Goal: Information Seeking & Learning: Learn about a topic

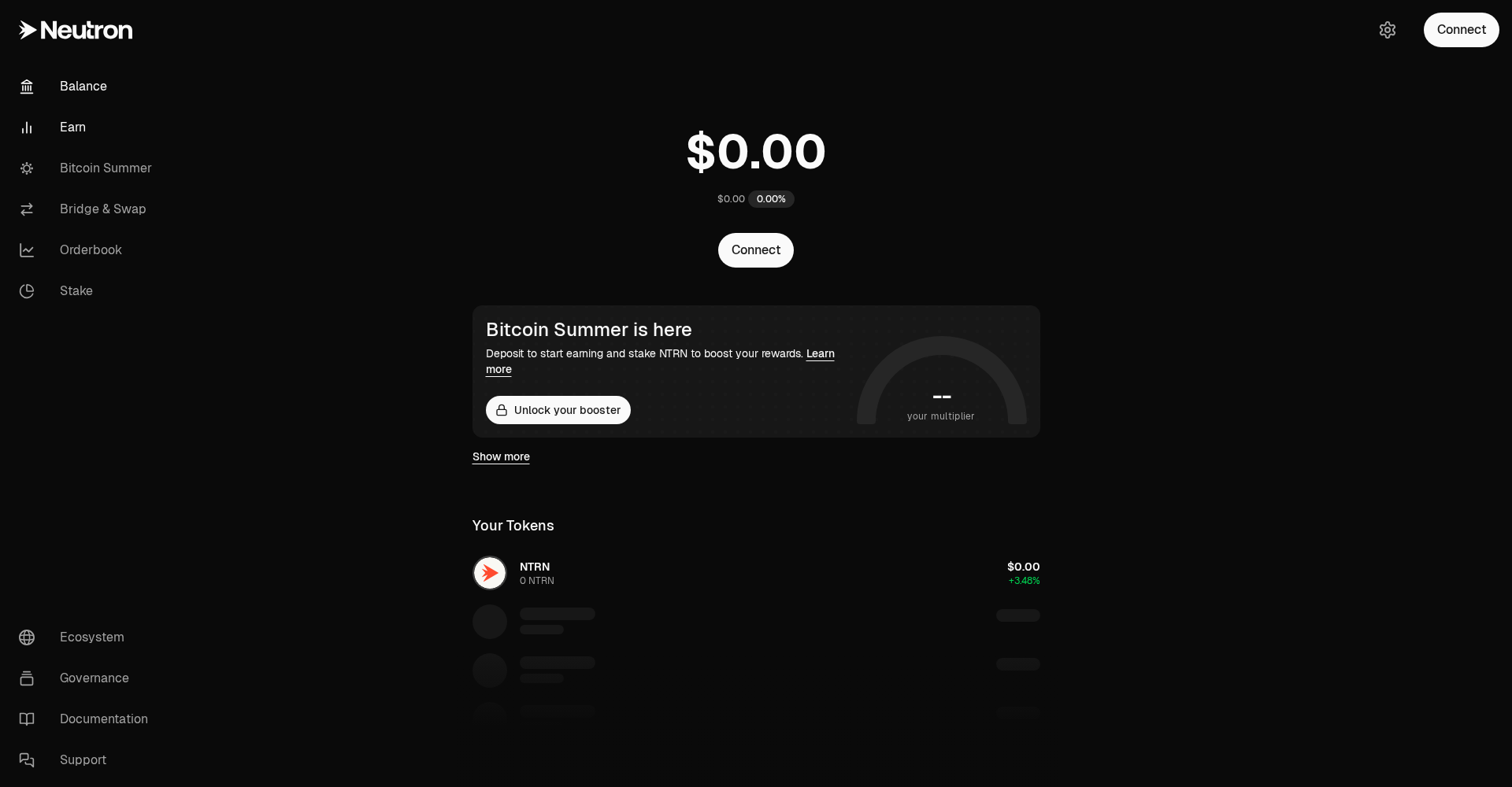
click at [89, 123] on link "Earn" at bounding box center [88, 128] width 163 height 41
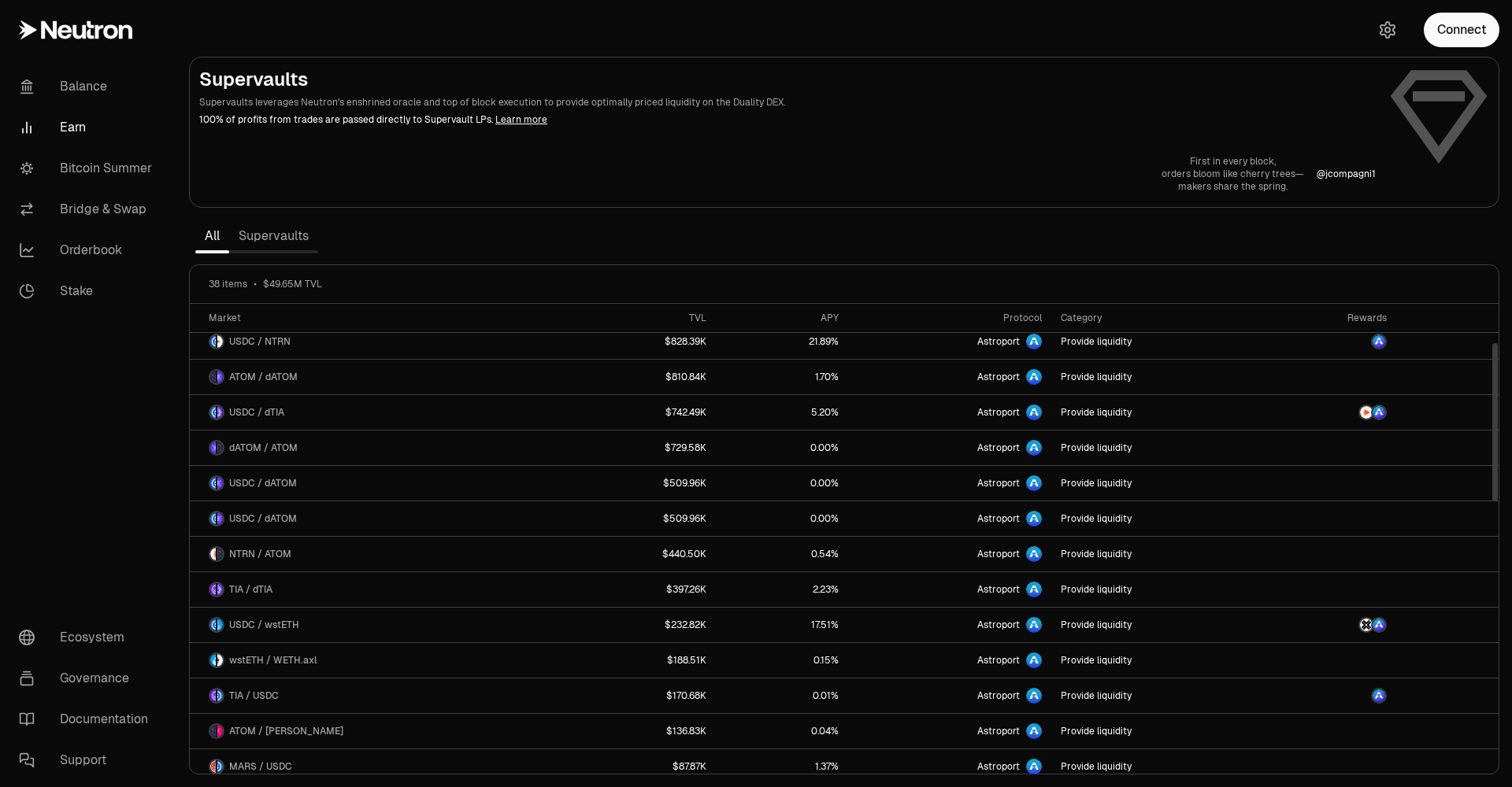
scroll to position [116, 0]
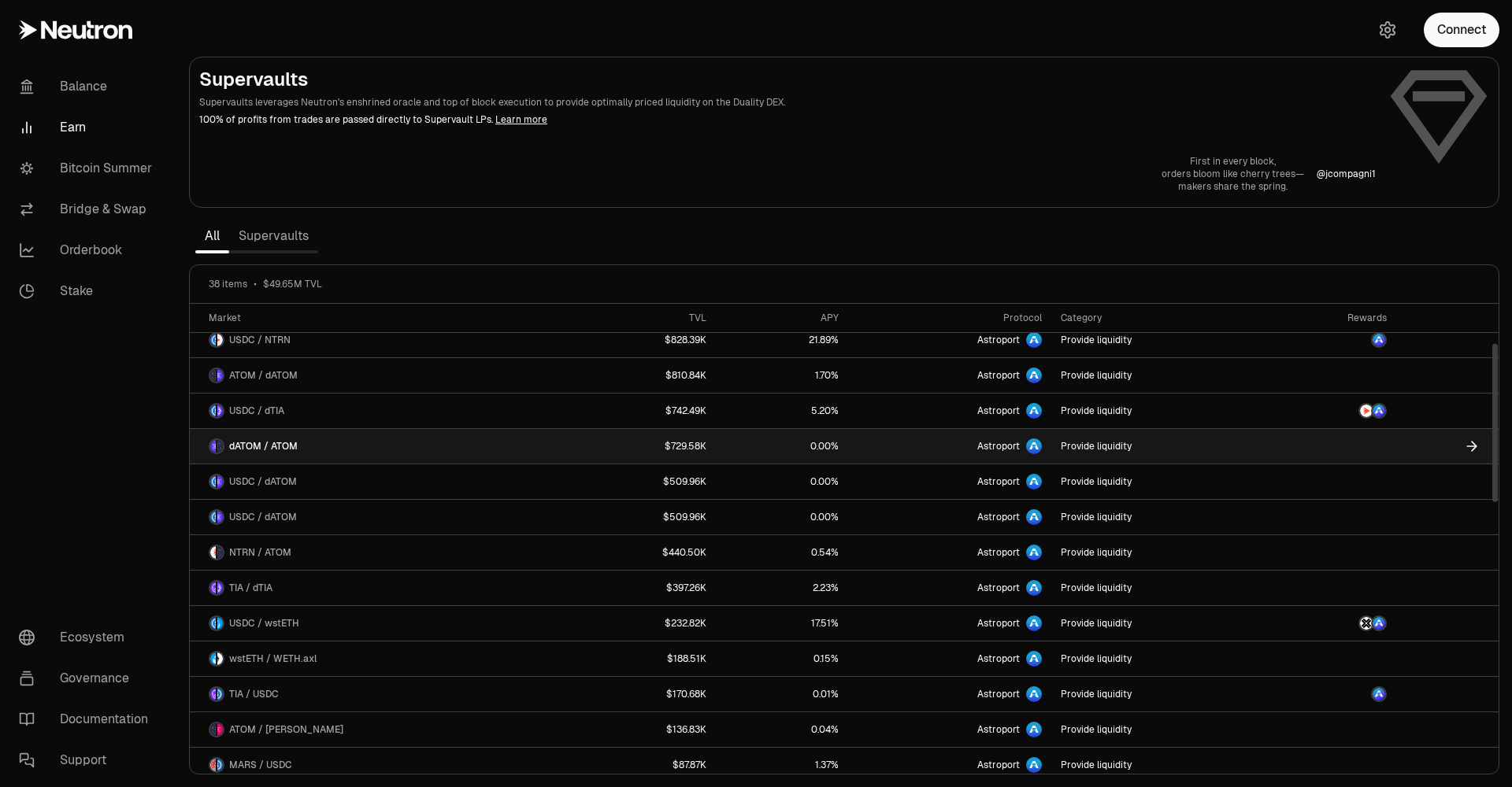
click at [579, 447] on link "$729.58K" at bounding box center [643, 446] width 146 height 35
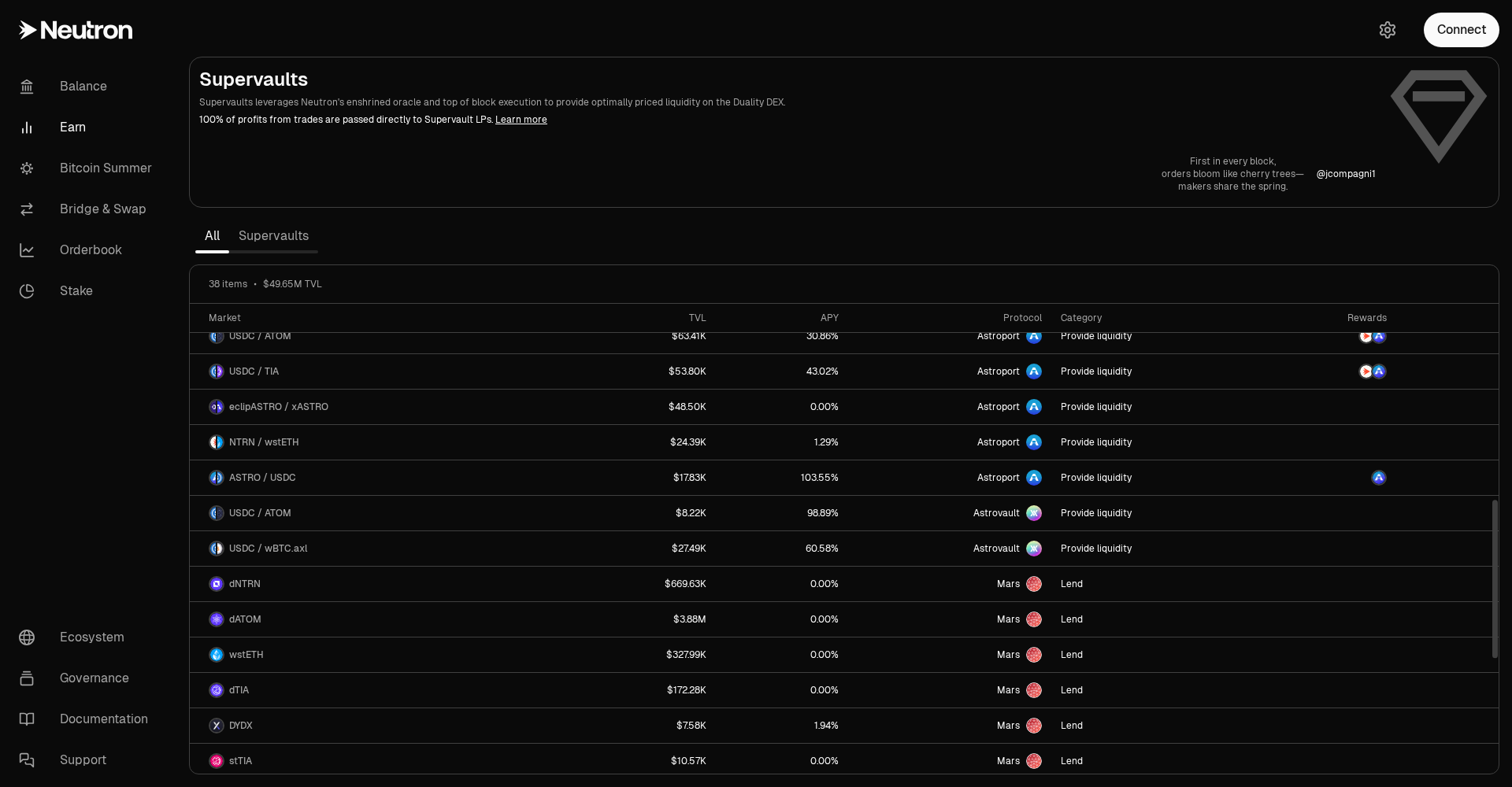
scroll to position [582, 0]
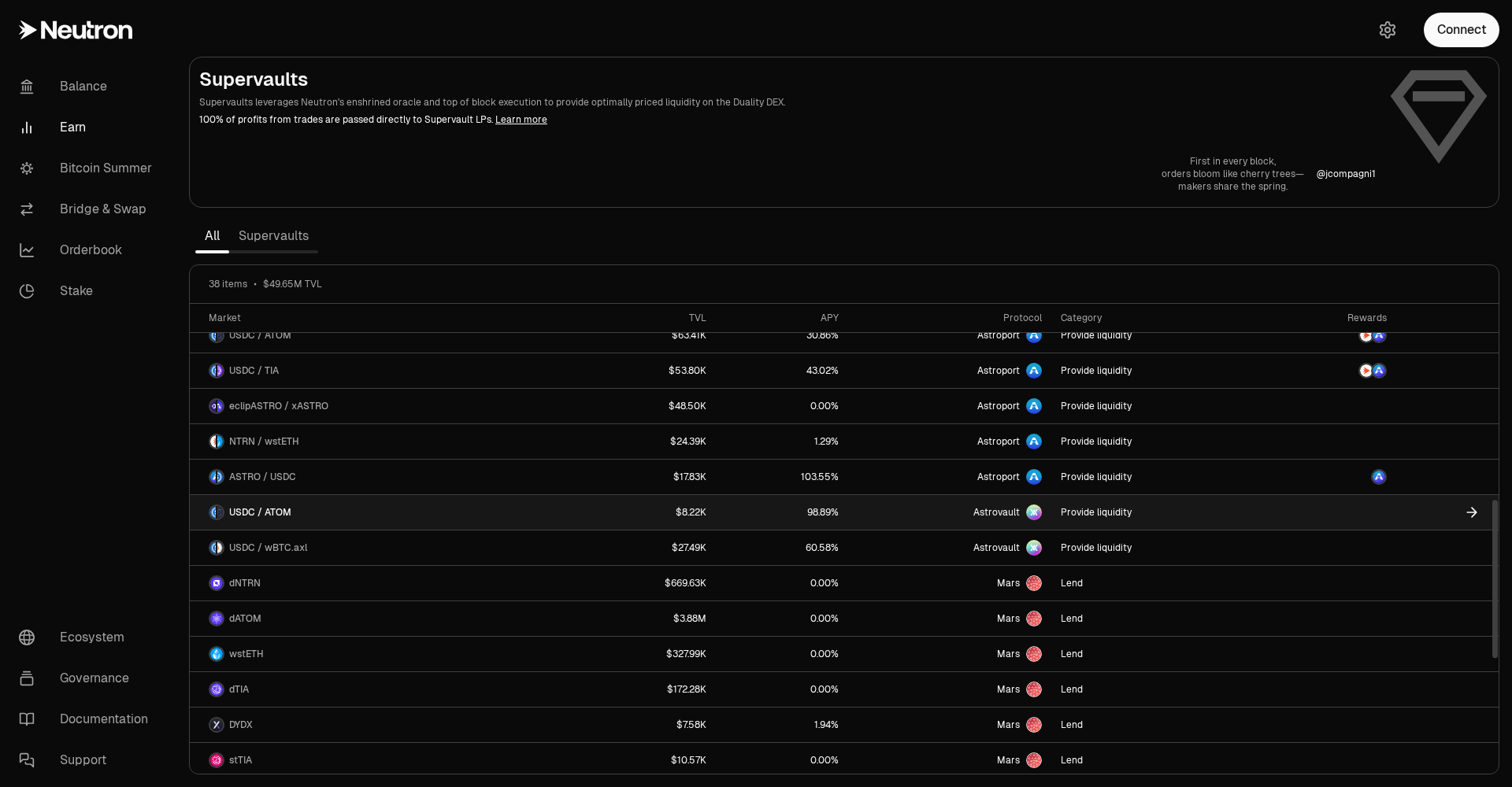
click at [1103, 511] on link "Provide liquidity" at bounding box center [1156, 512] width 209 height 35
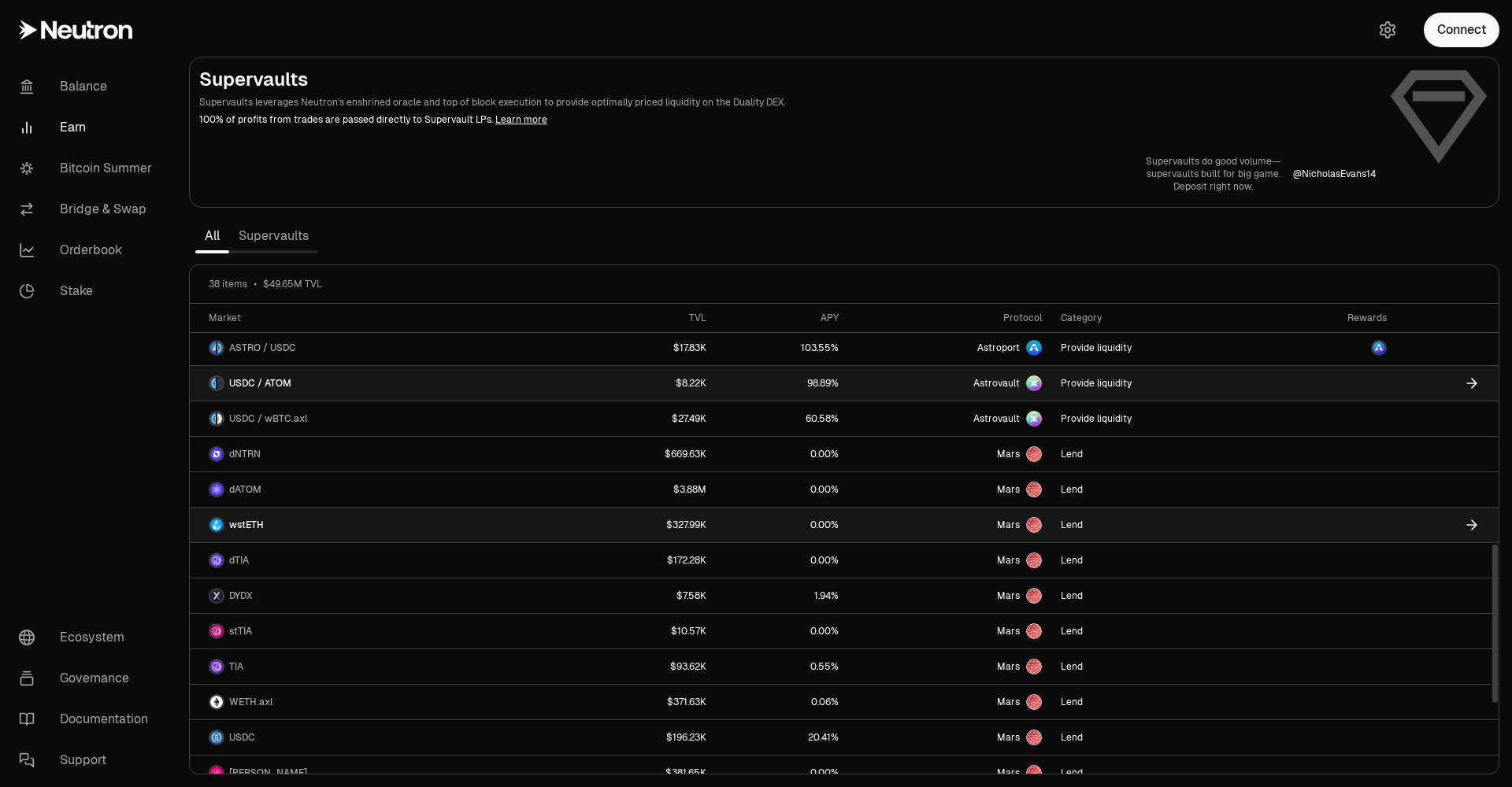
scroll to position [714, 0]
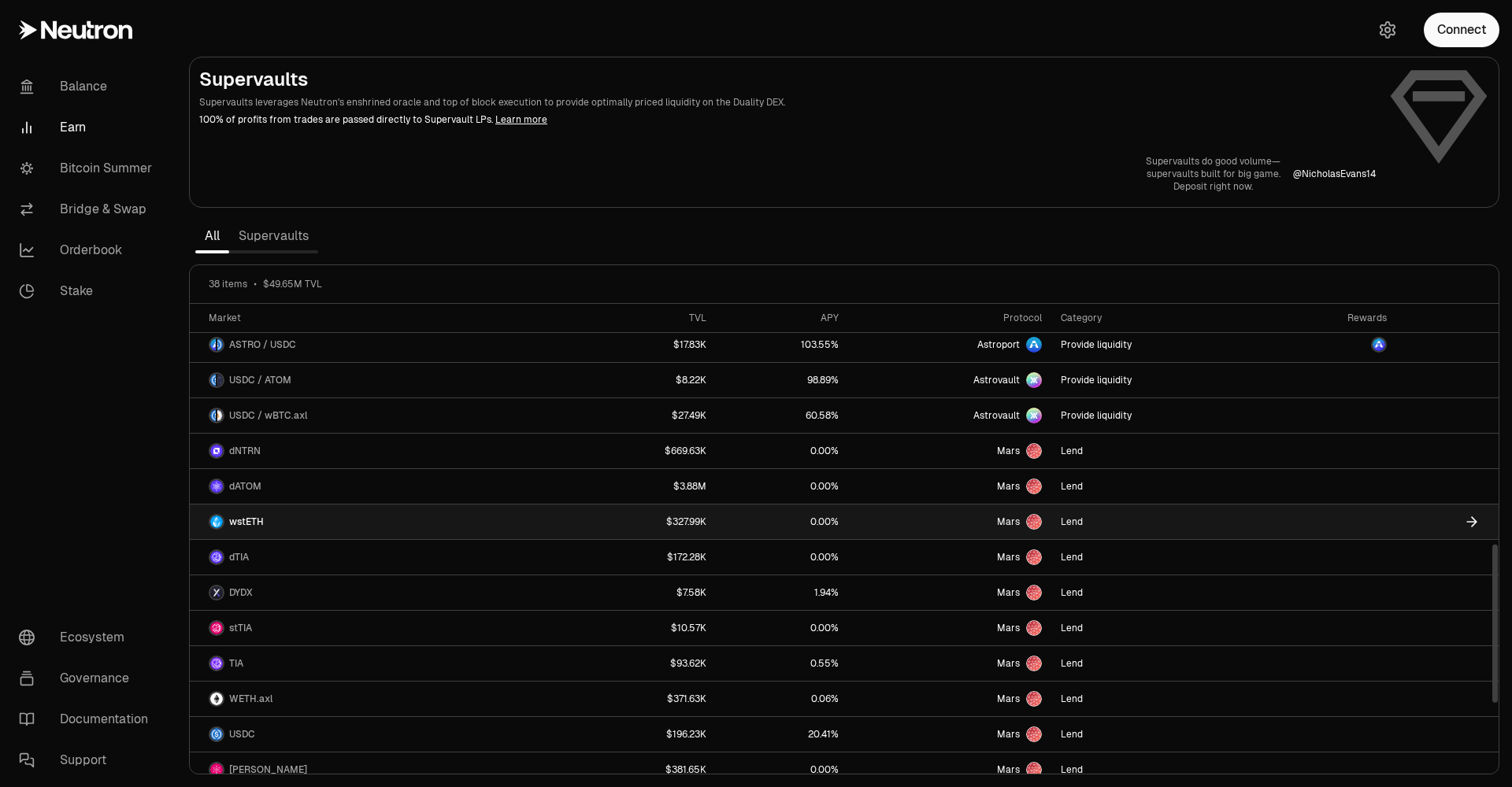
click at [260, 517] on span "wstETH" at bounding box center [246, 521] width 35 height 12
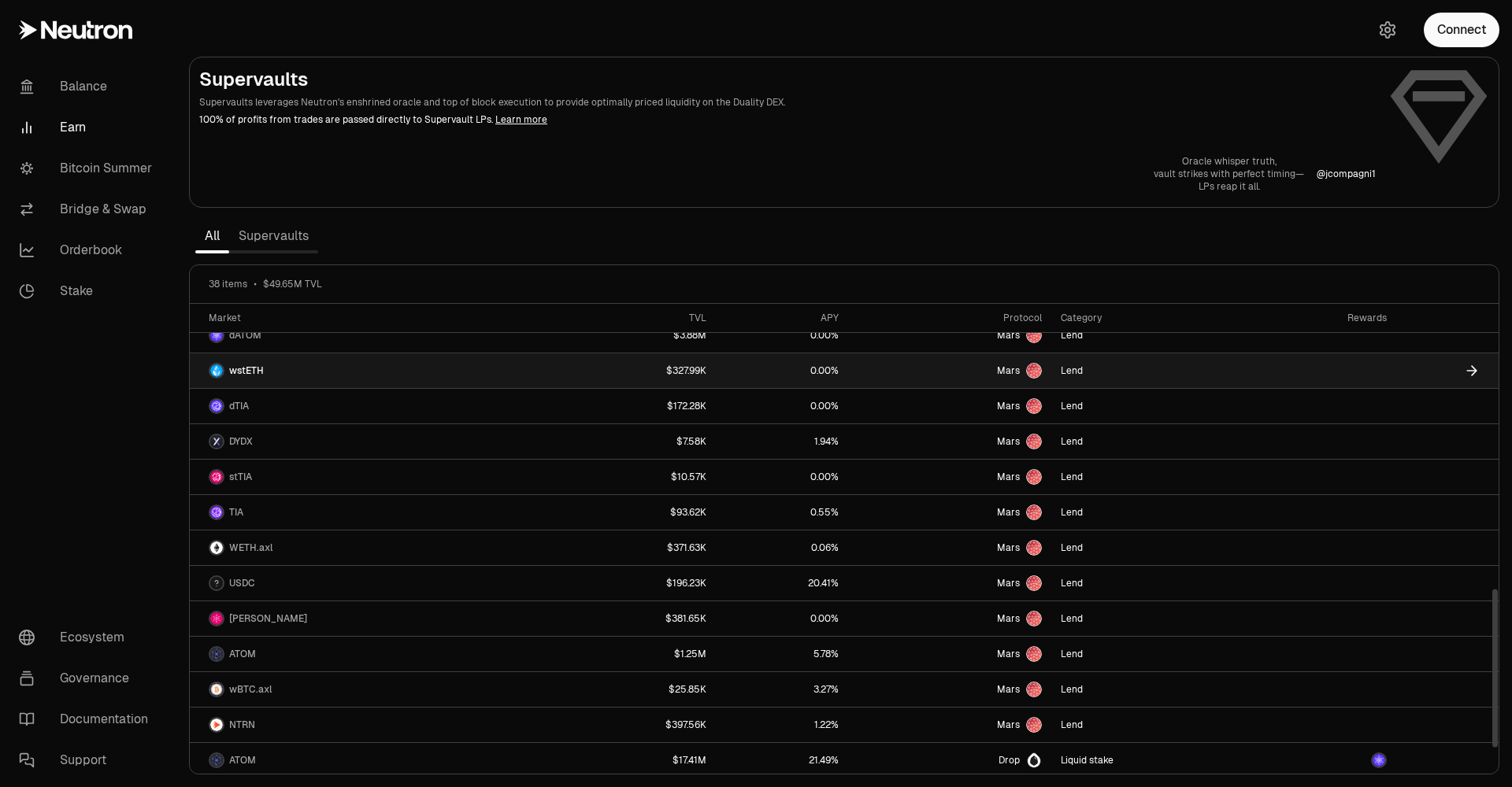
scroll to position [905, 0]
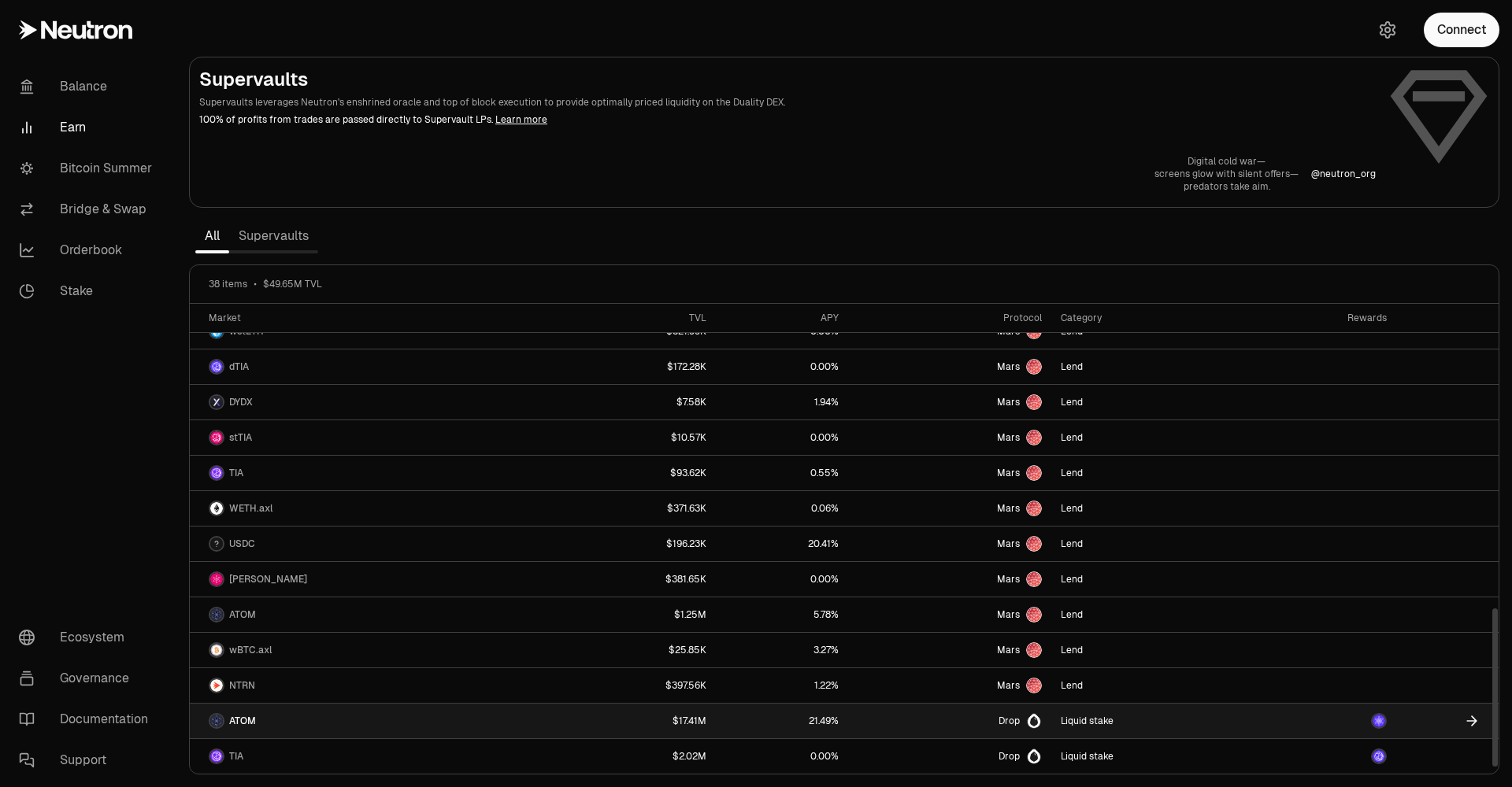
click at [294, 715] on link "ATOM" at bounding box center [379, 721] width 380 height 35
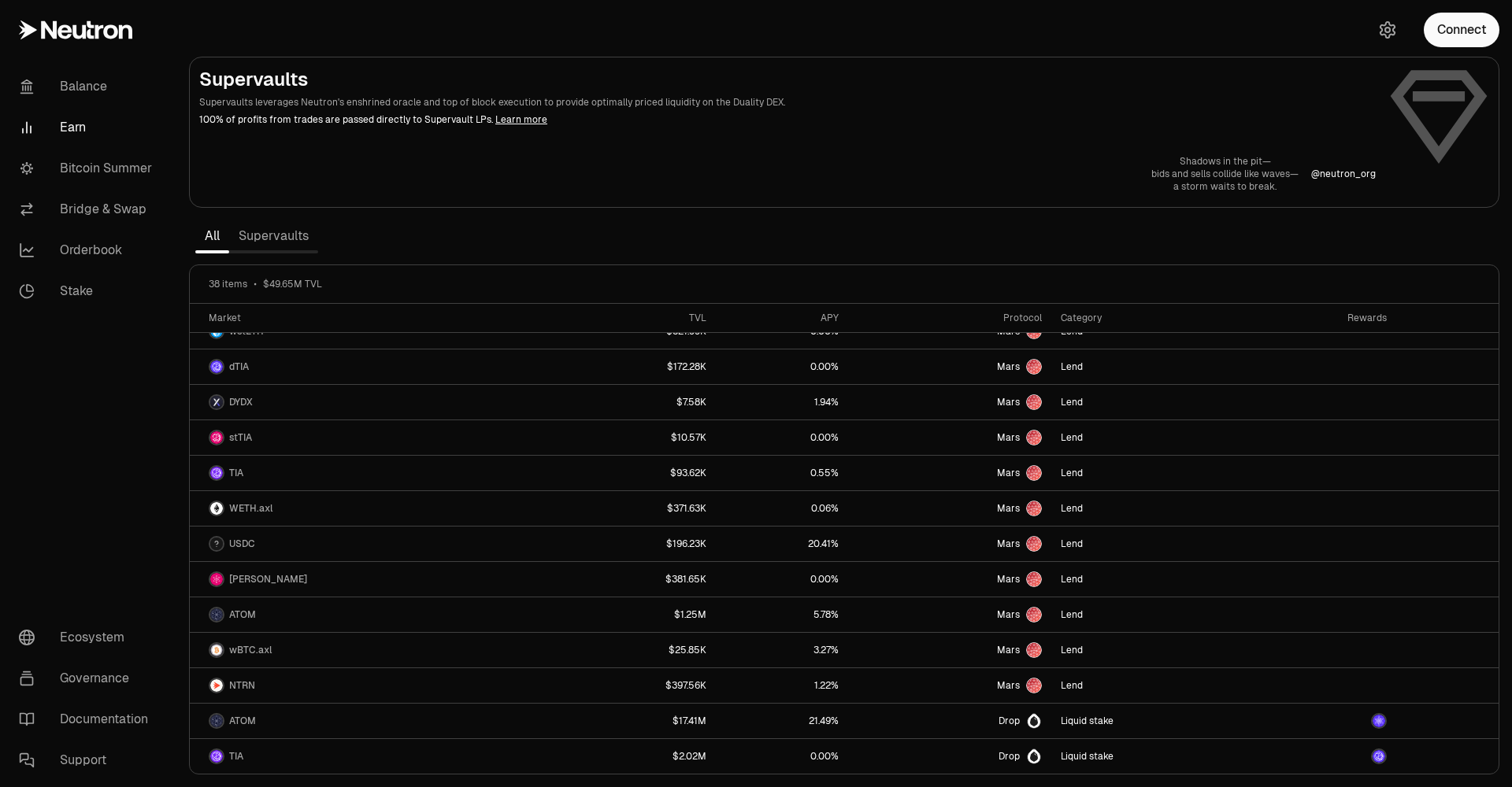
click at [293, 238] on link "Supervaults" at bounding box center [273, 236] width 89 height 32
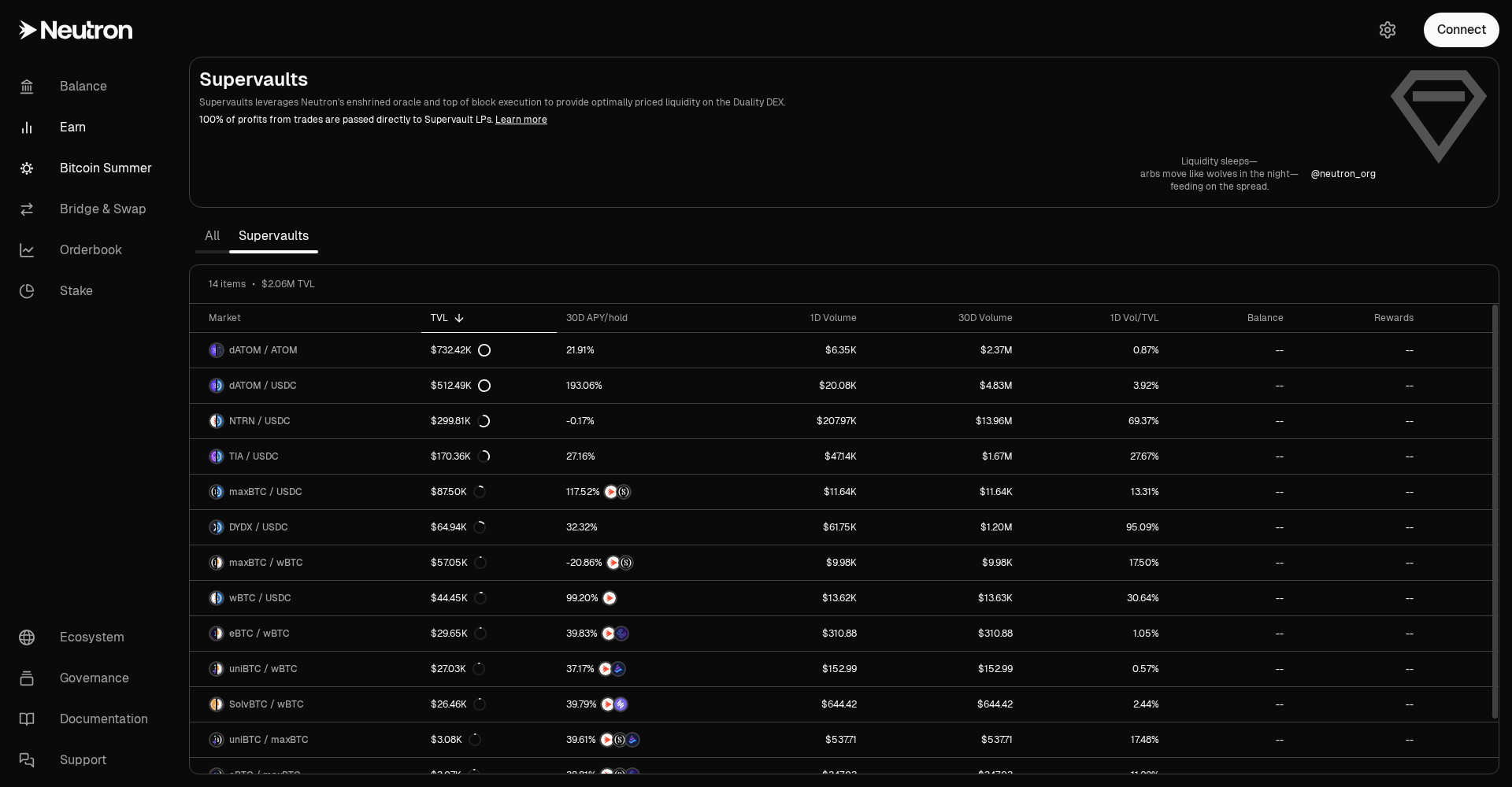
click at [135, 171] on link "Bitcoin Summer" at bounding box center [88, 168] width 163 height 41
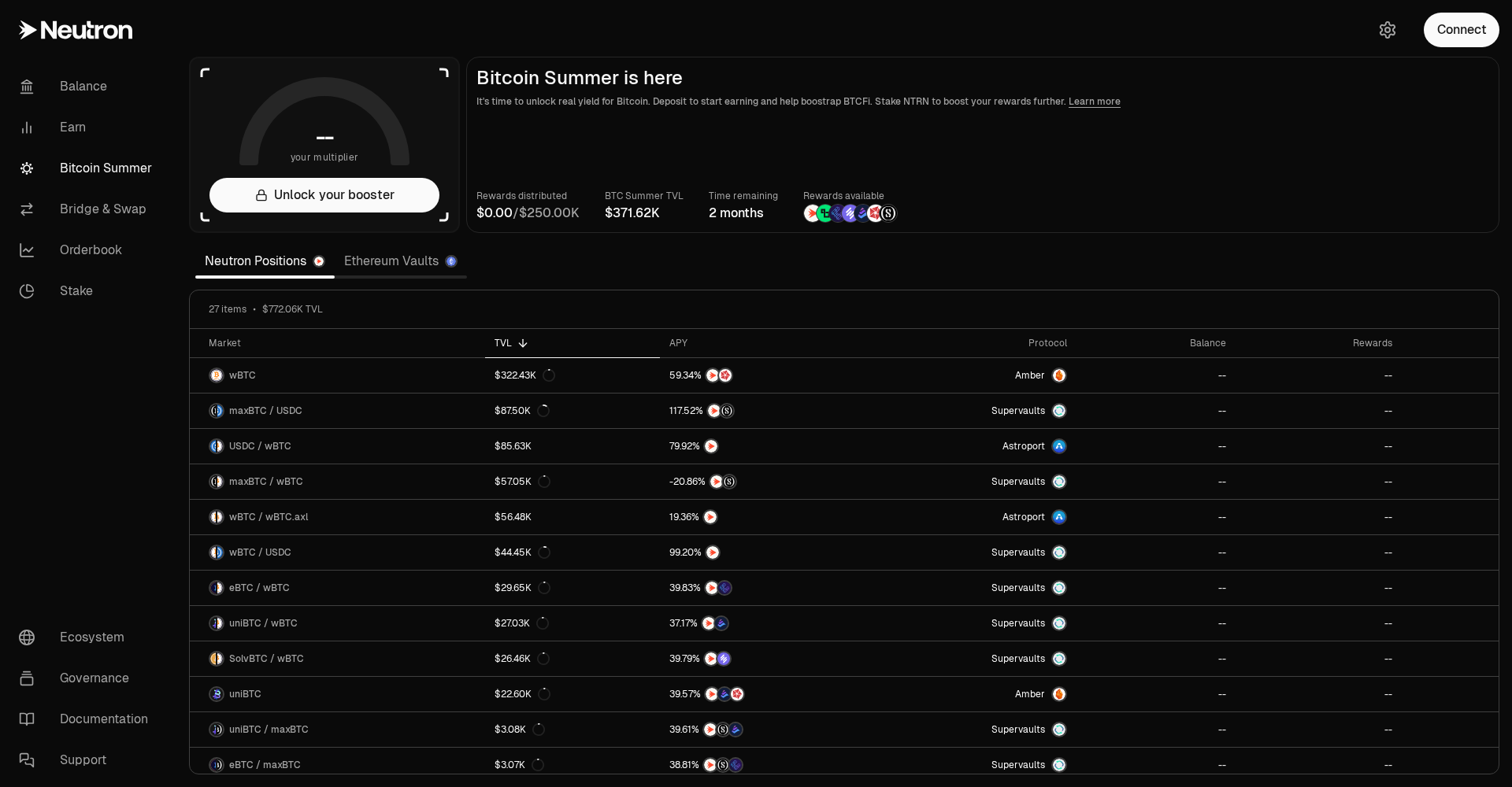
click at [421, 267] on link "Ethereum Vaults" at bounding box center [401, 261] width 133 height 32
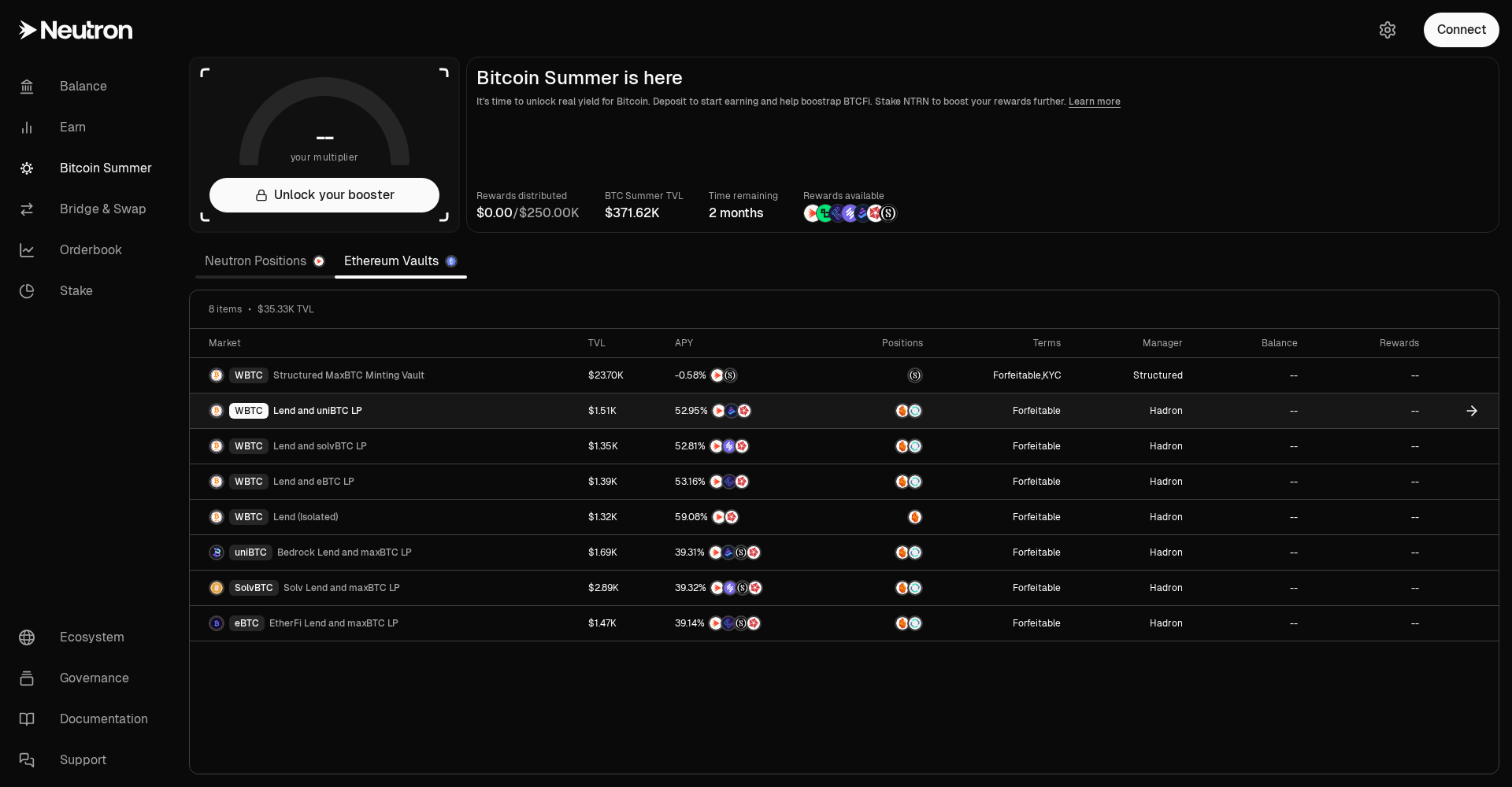
click at [402, 415] on link "WBTC Lend and uniBTC LP" at bounding box center [384, 411] width 389 height 35
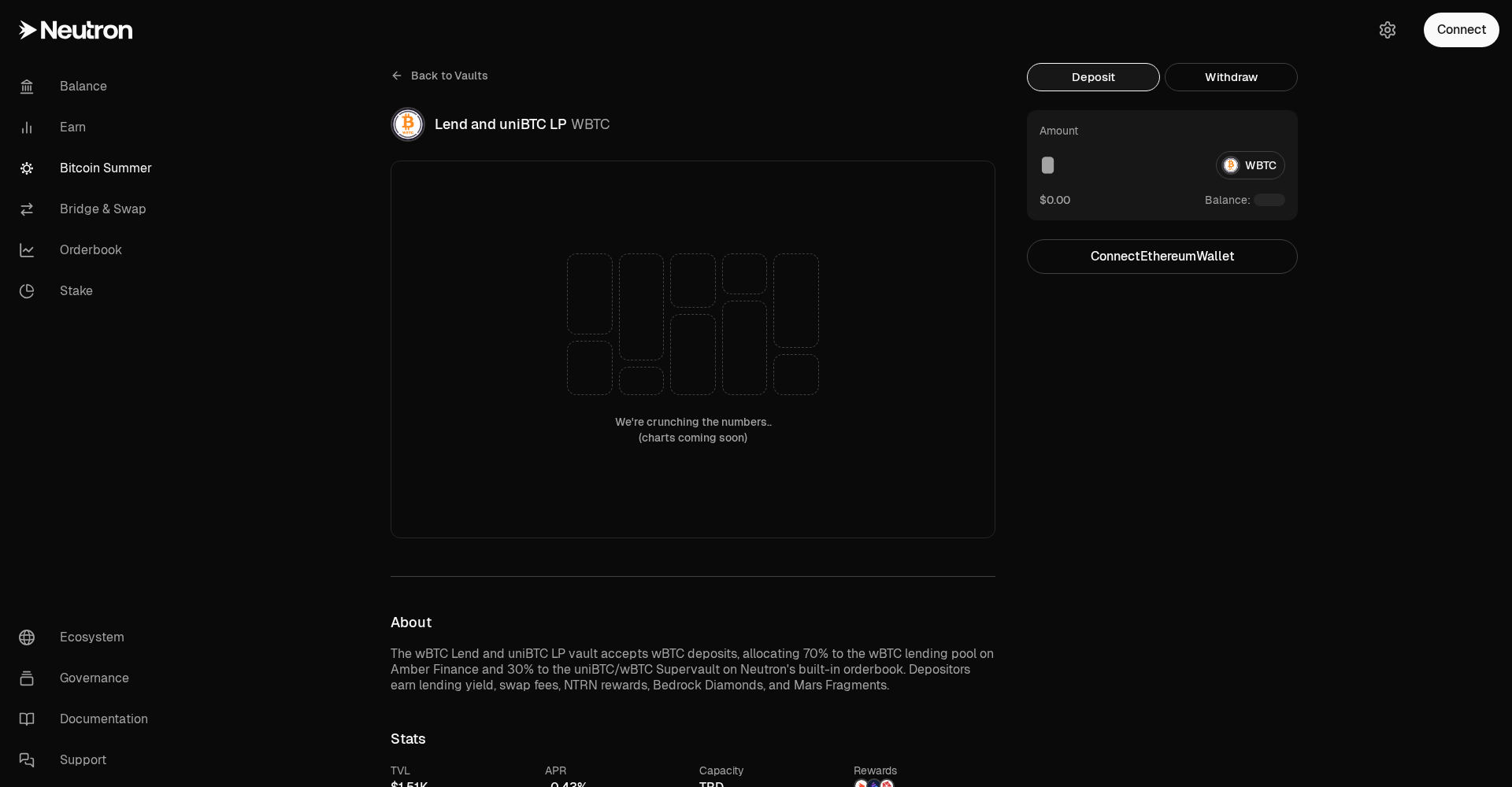
click at [399, 76] on icon at bounding box center [396, 76] width 7 height 0
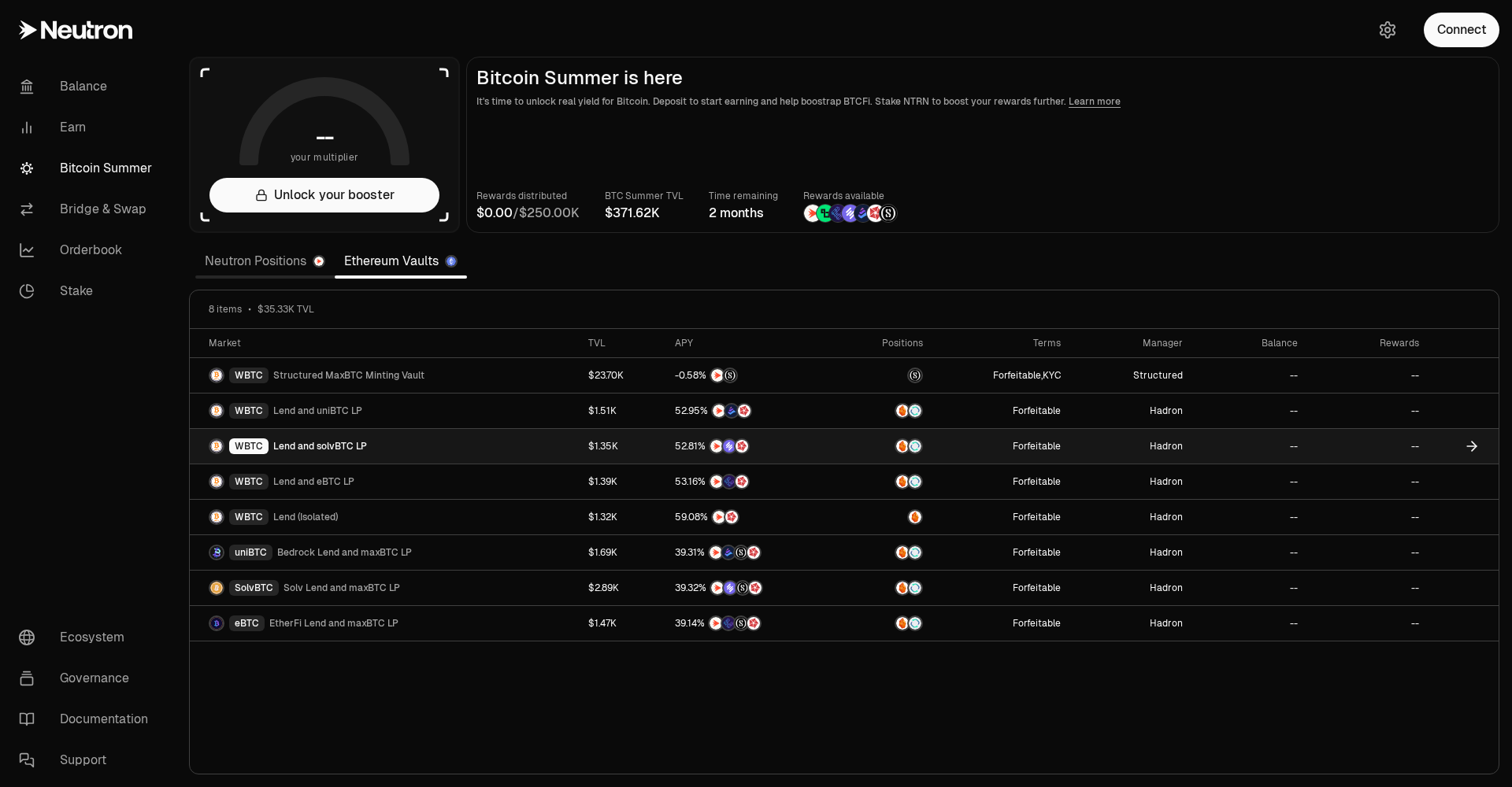
click at [314, 441] on span "Lend and solvBTC LP" at bounding box center [320, 446] width 94 height 12
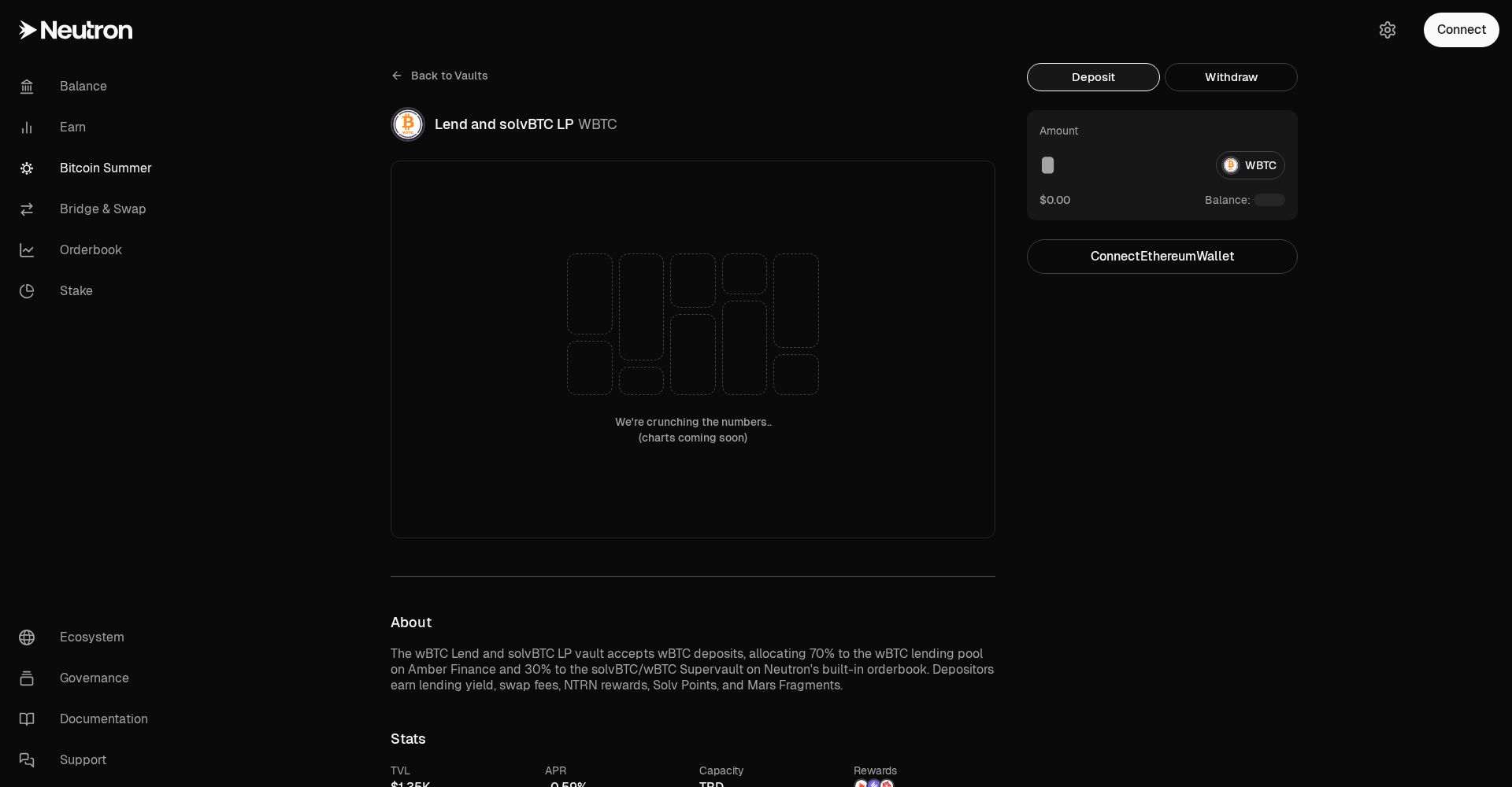
click at [399, 76] on icon at bounding box center [396, 76] width 7 height 0
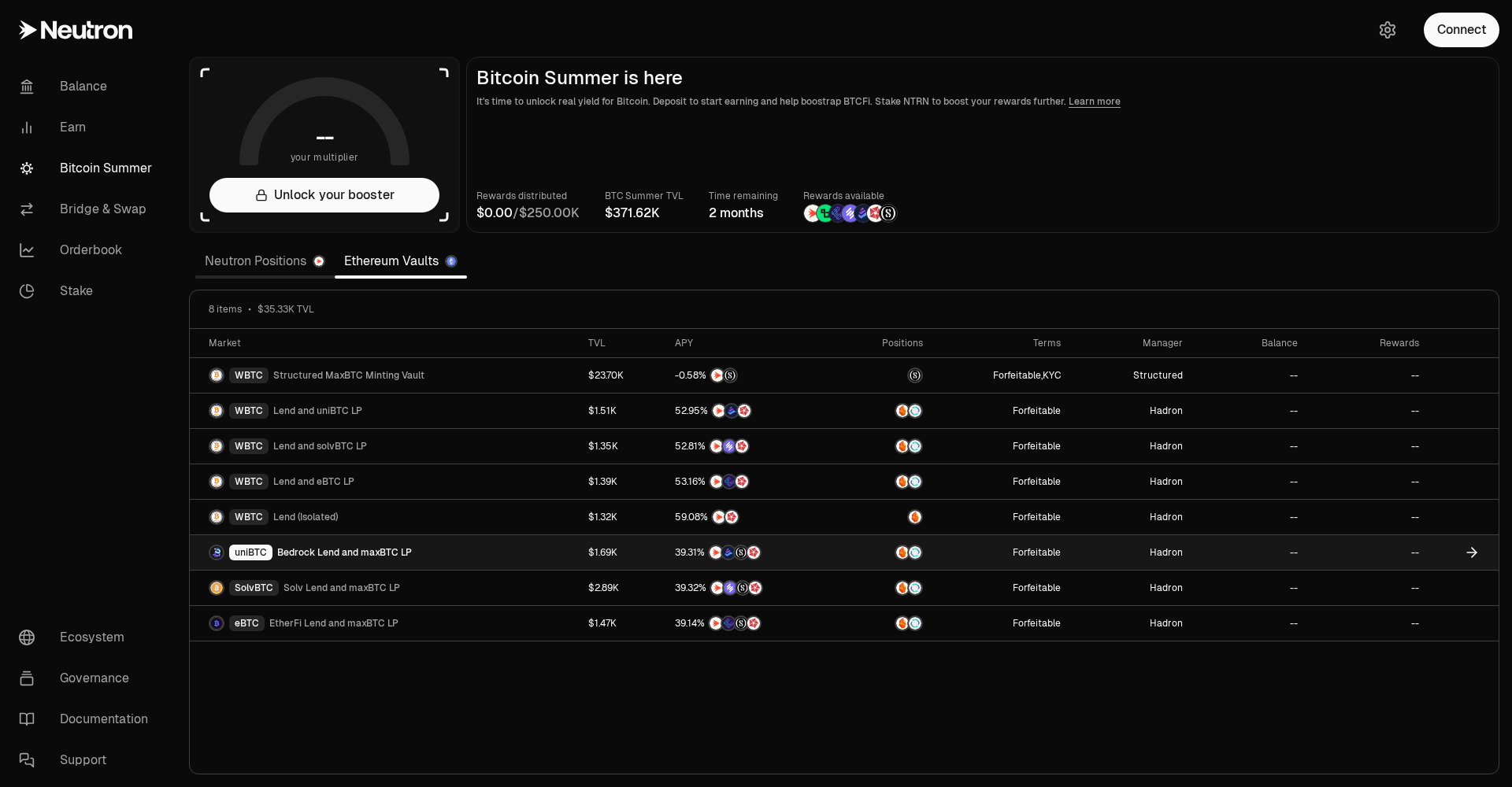
click at [462, 552] on link "uniBTC Bedrock Lend and maxBTC LP" at bounding box center [384, 552] width 389 height 35
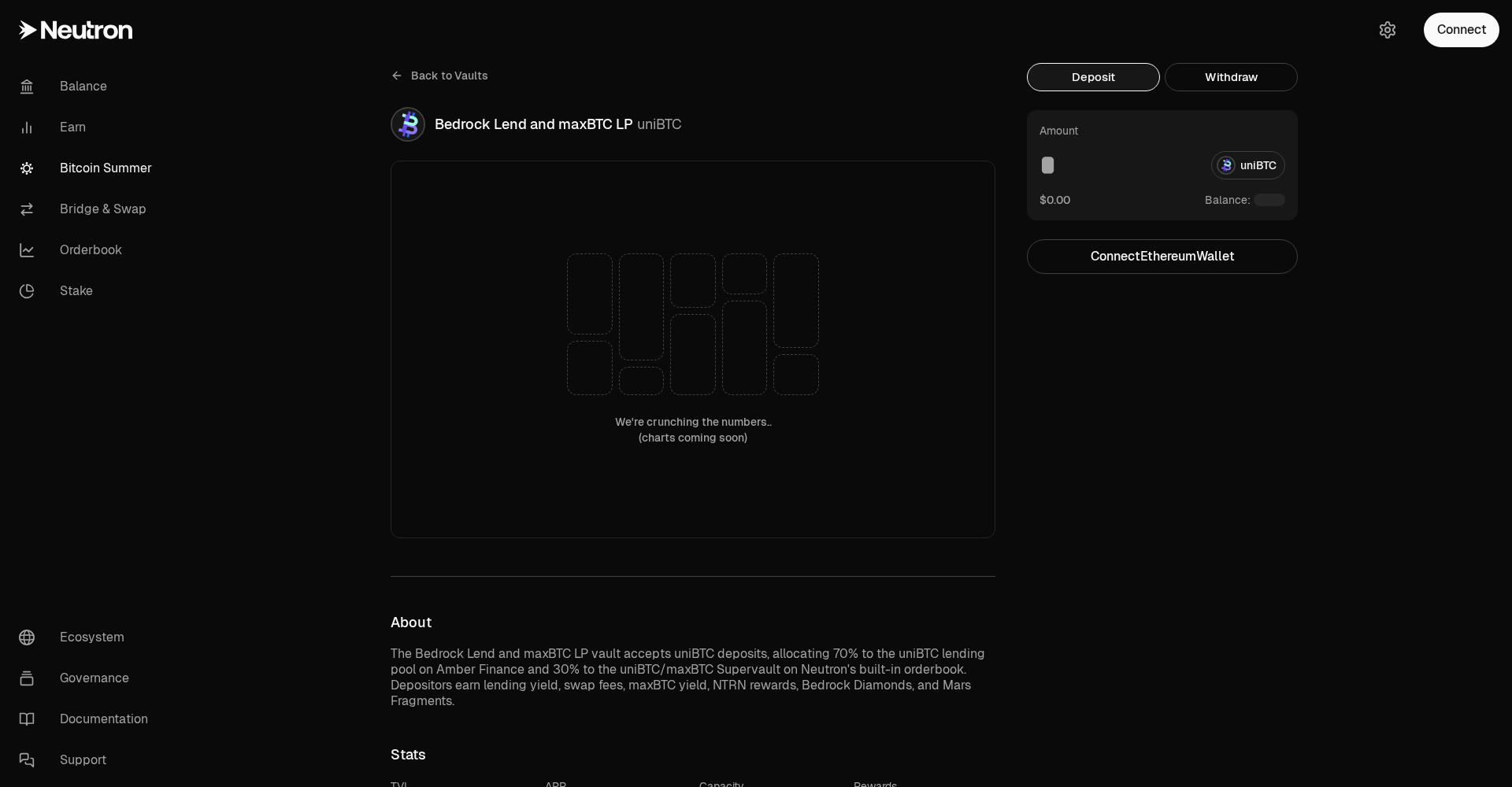
click at [398, 78] on icon at bounding box center [396, 75] width 12 height 12
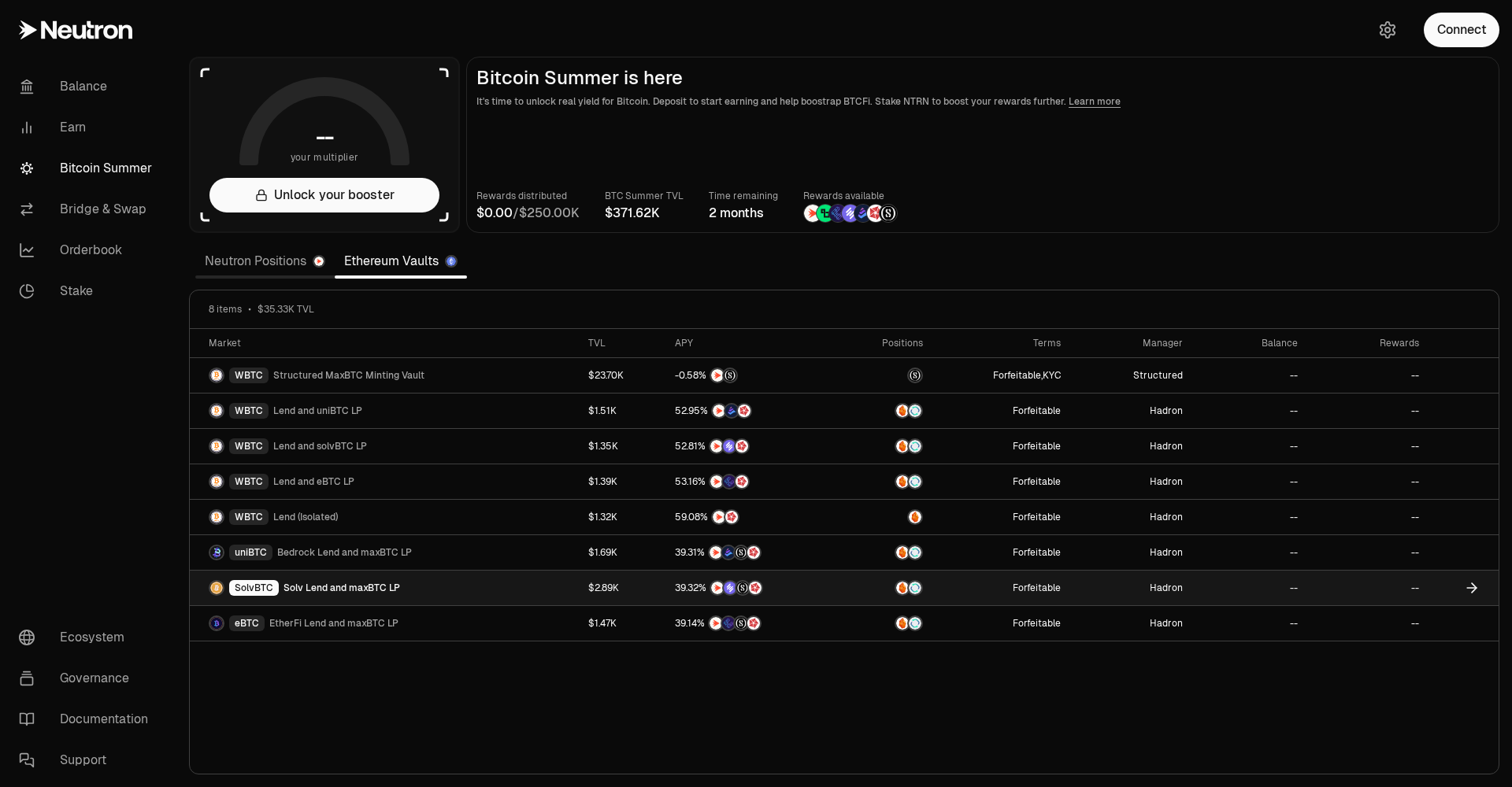
click at [466, 589] on link "SolvBTC Solv Lend and maxBTC LP" at bounding box center [384, 588] width 389 height 35
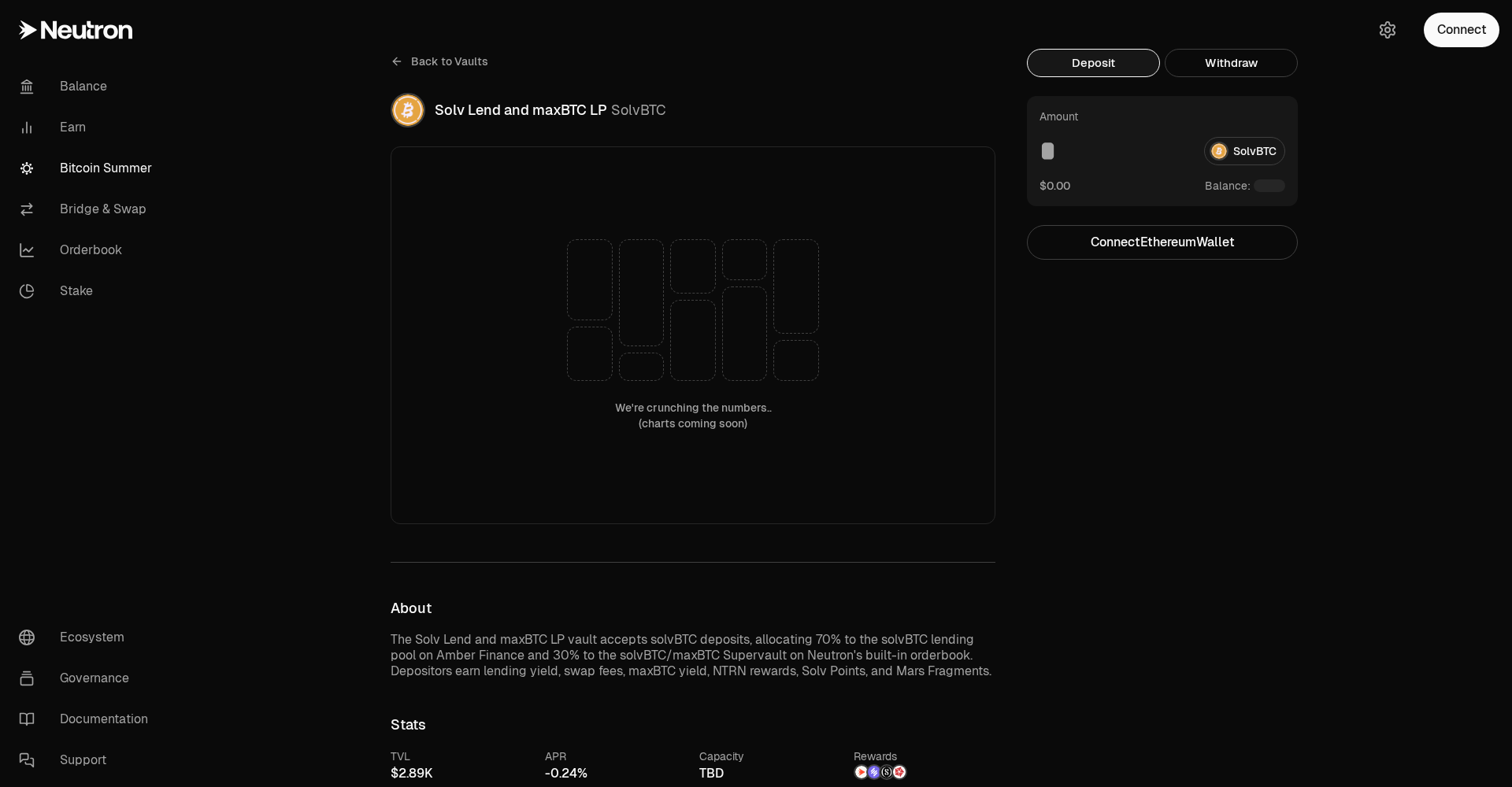
scroll to position [13, 0]
click at [406, 63] on link "Back to Vaults" at bounding box center [439, 62] width 98 height 25
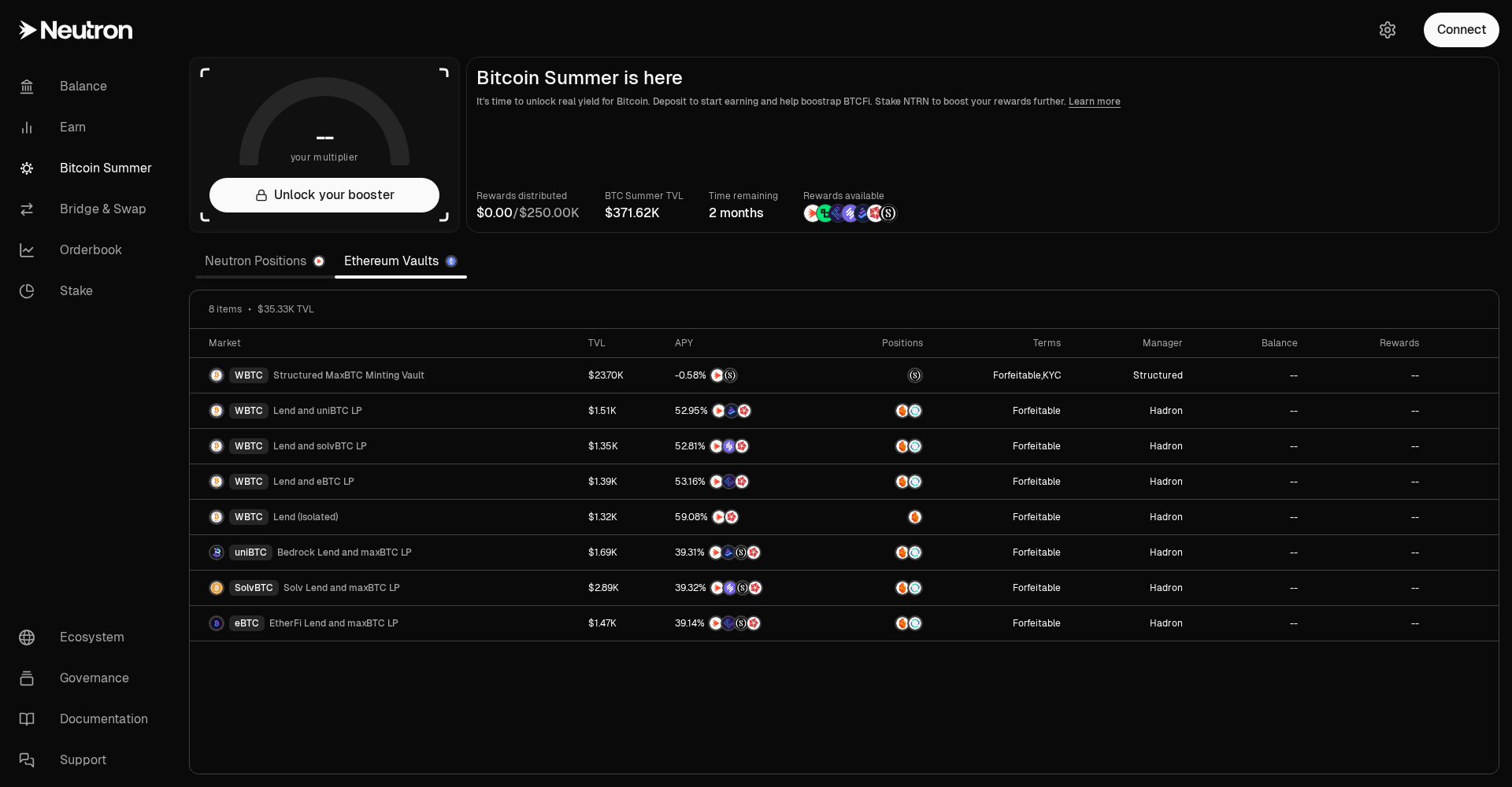
click at [234, 271] on link "Neutron Positions" at bounding box center [264, 261] width 139 height 32
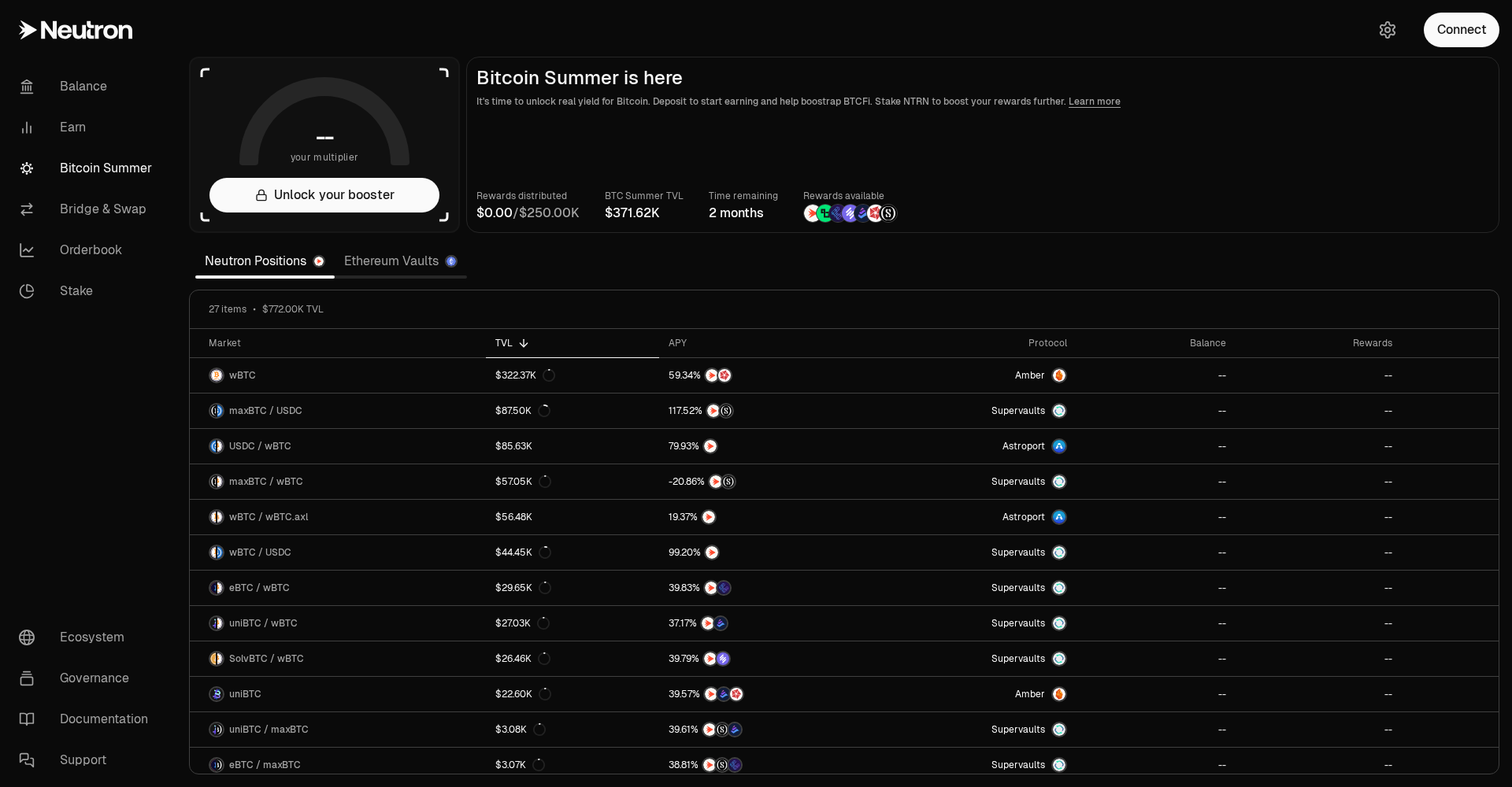
click at [390, 263] on link "Ethereum Vaults" at bounding box center [401, 261] width 133 height 32
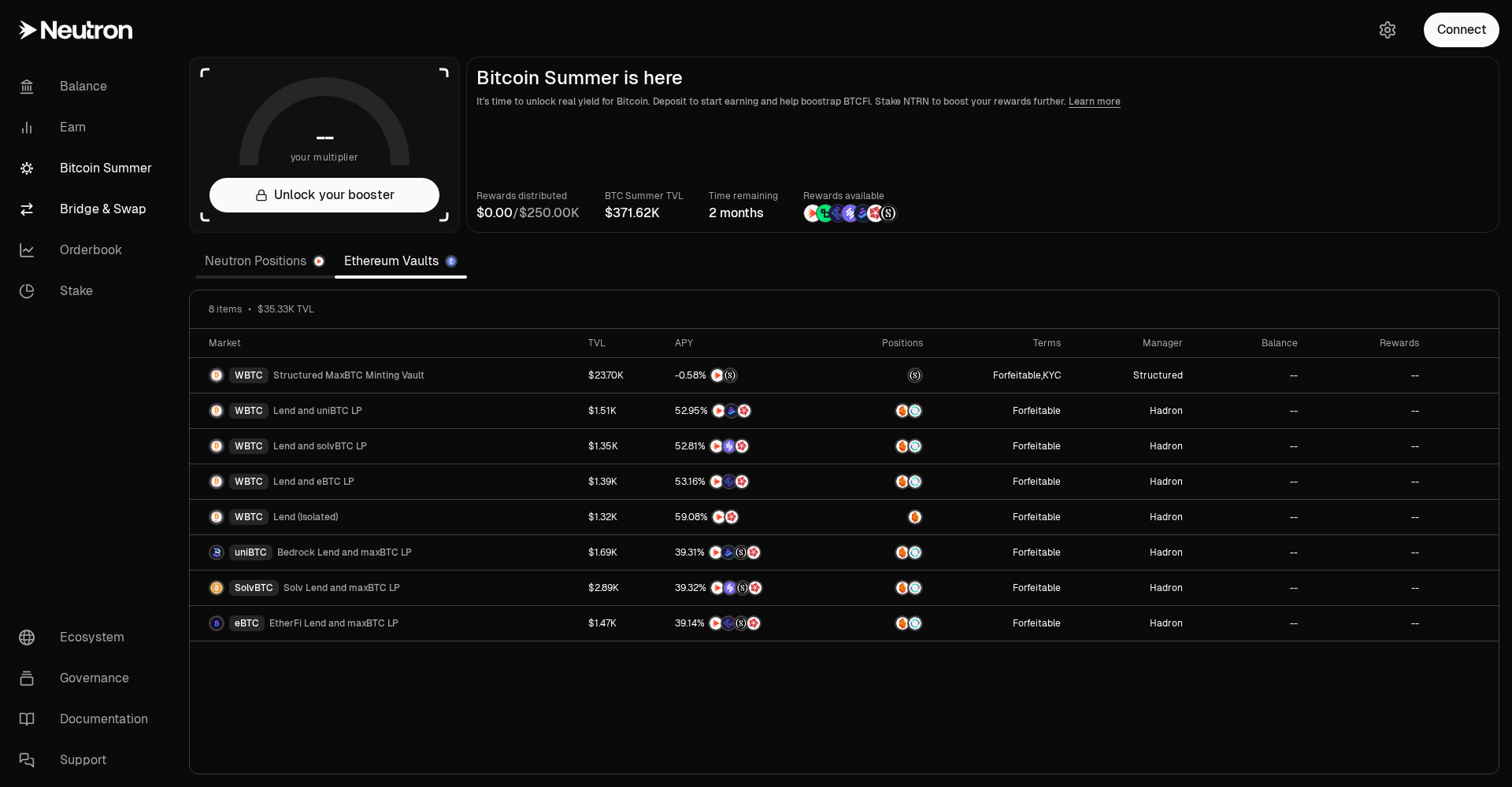
click at [76, 216] on link "Bridge & Swap" at bounding box center [88, 209] width 163 height 41
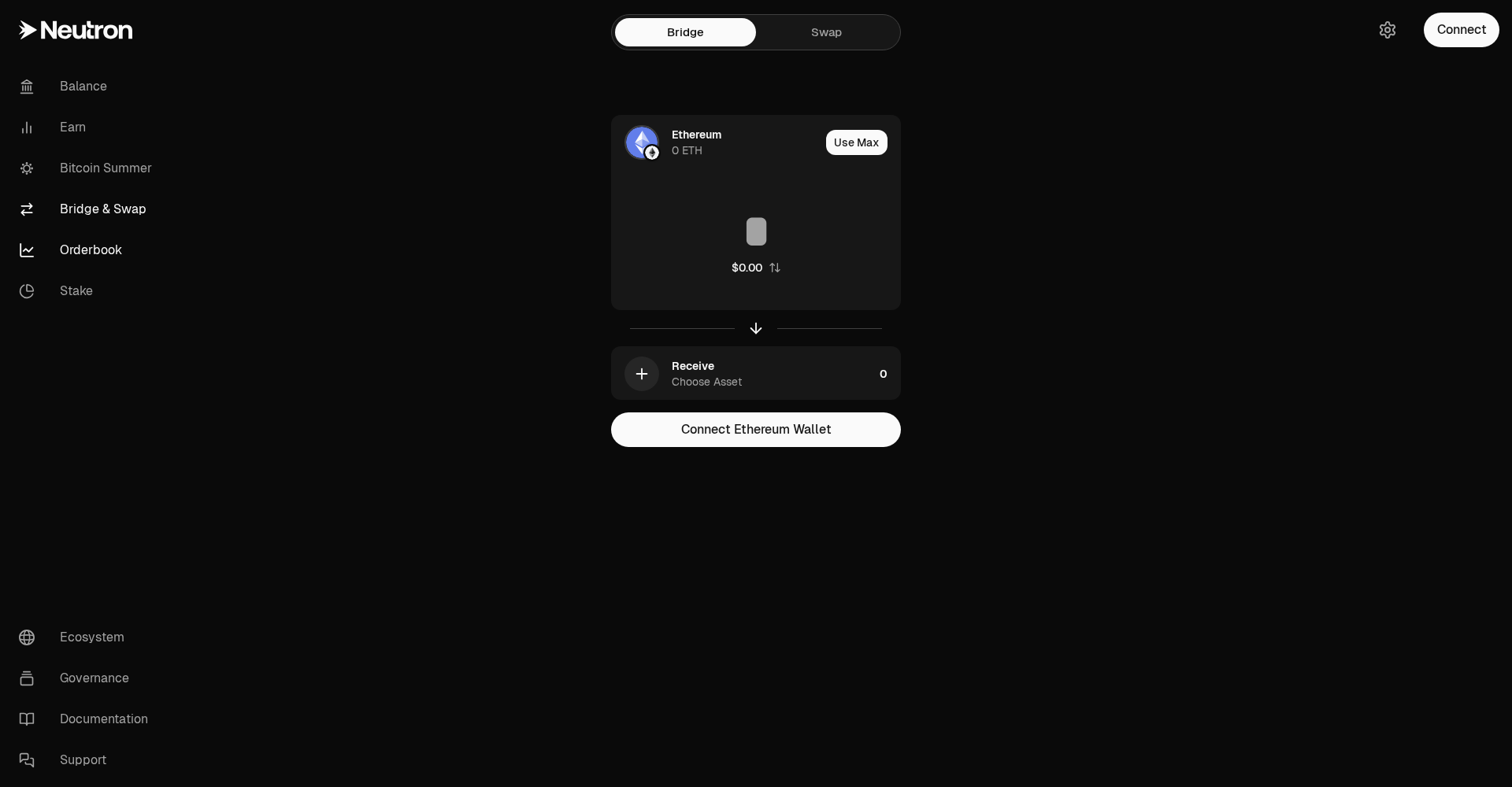
click at [81, 250] on link "Orderbook" at bounding box center [88, 250] width 163 height 41
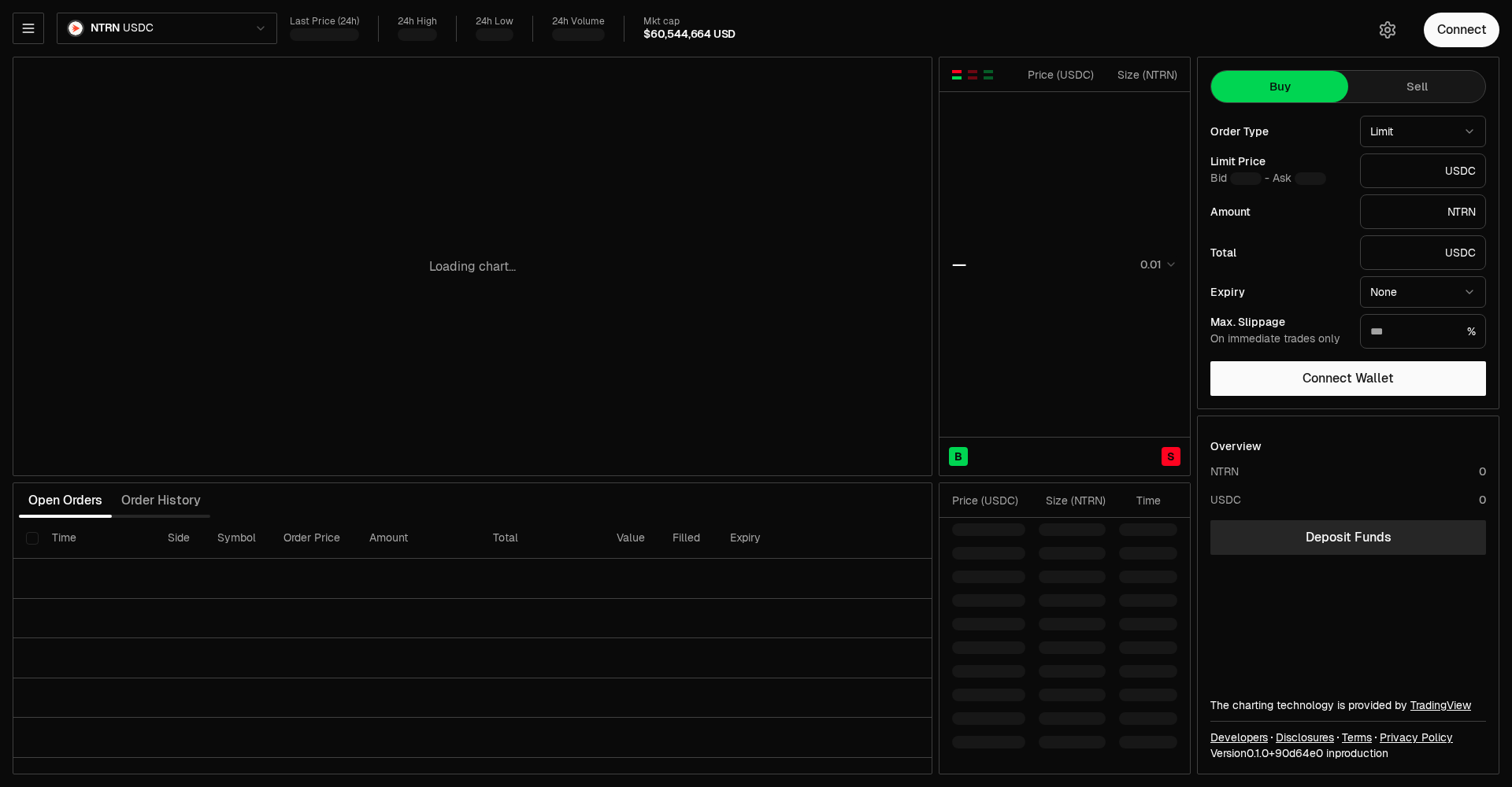
type input "********"
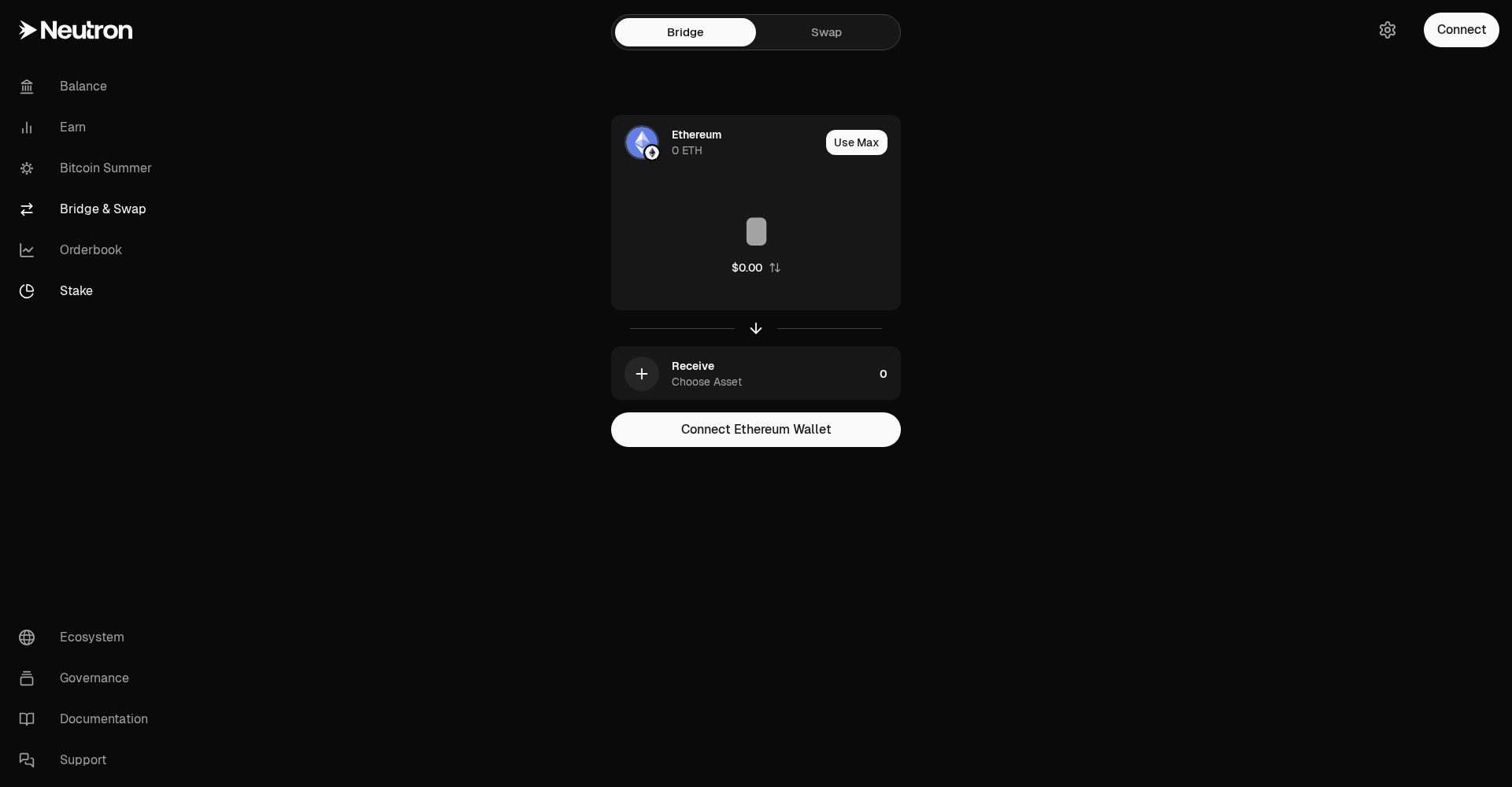
click at [85, 290] on link "Stake" at bounding box center [88, 291] width 163 height 41
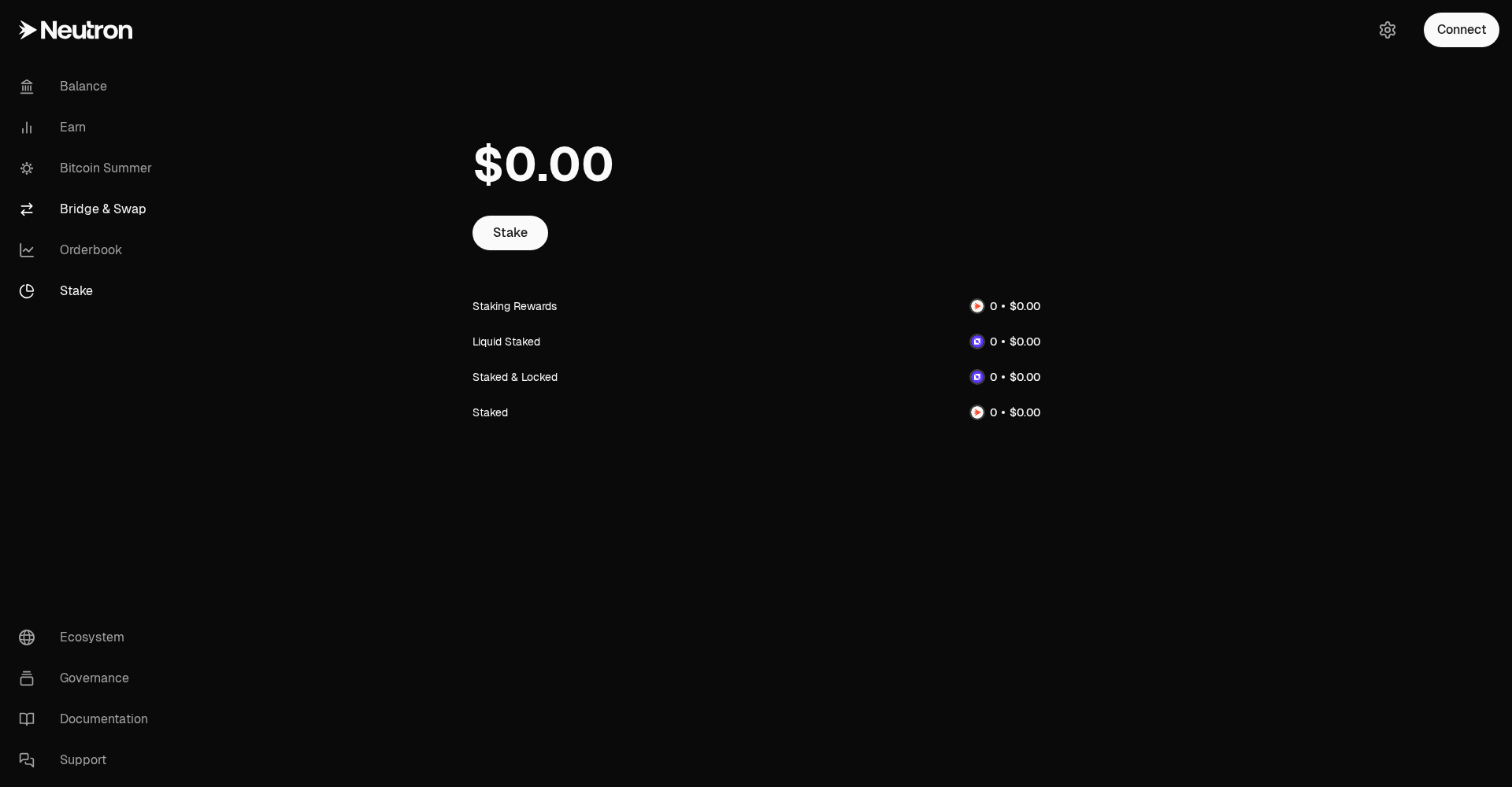
click at [112, 204] on link "Bridge & Swap" at bounding box center [88, 209] width 163 height 41
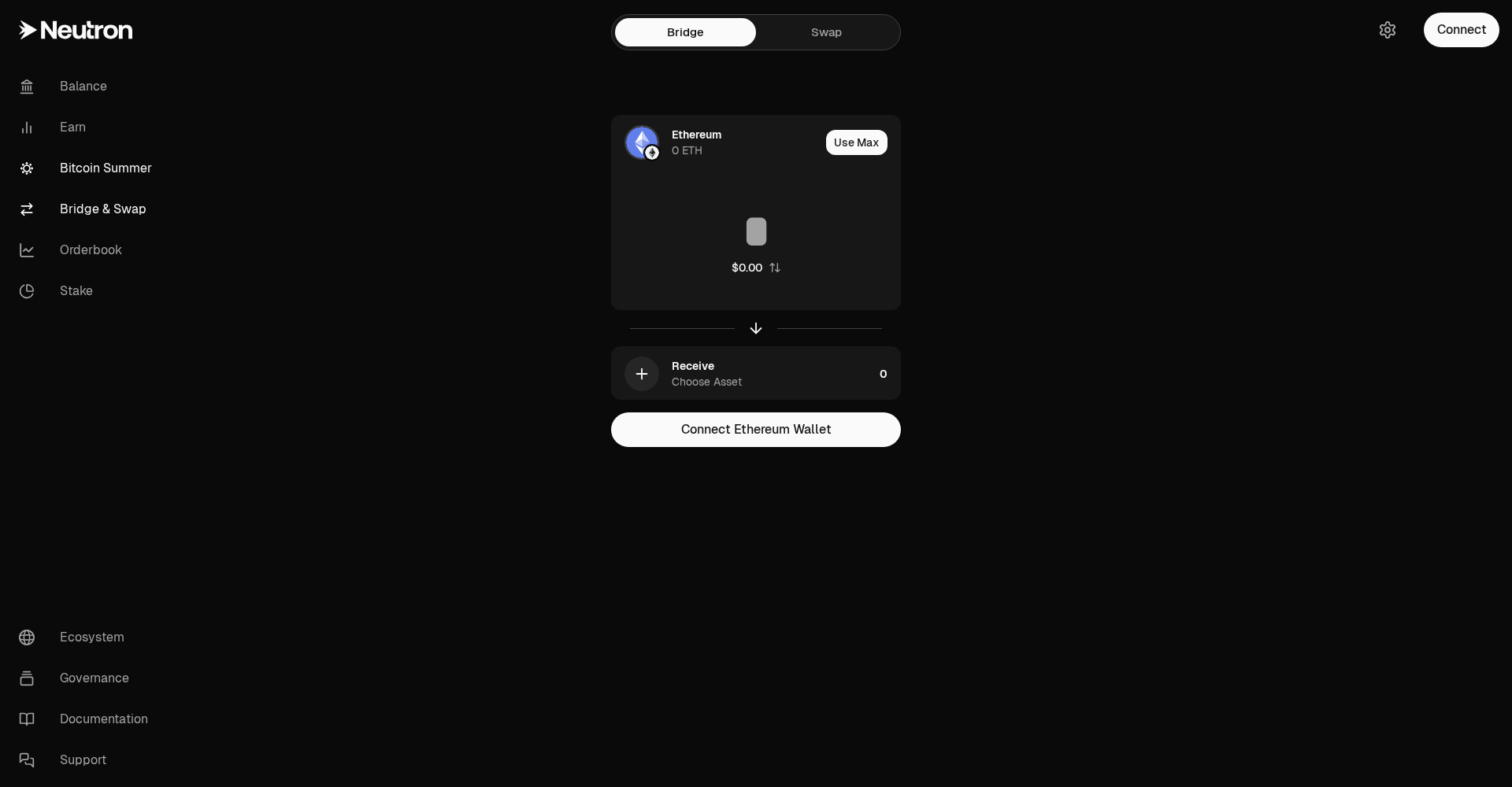
click at [114, 176] on link "Bitcoin Summer" at bounding box center [88, 168] width 163 height 41
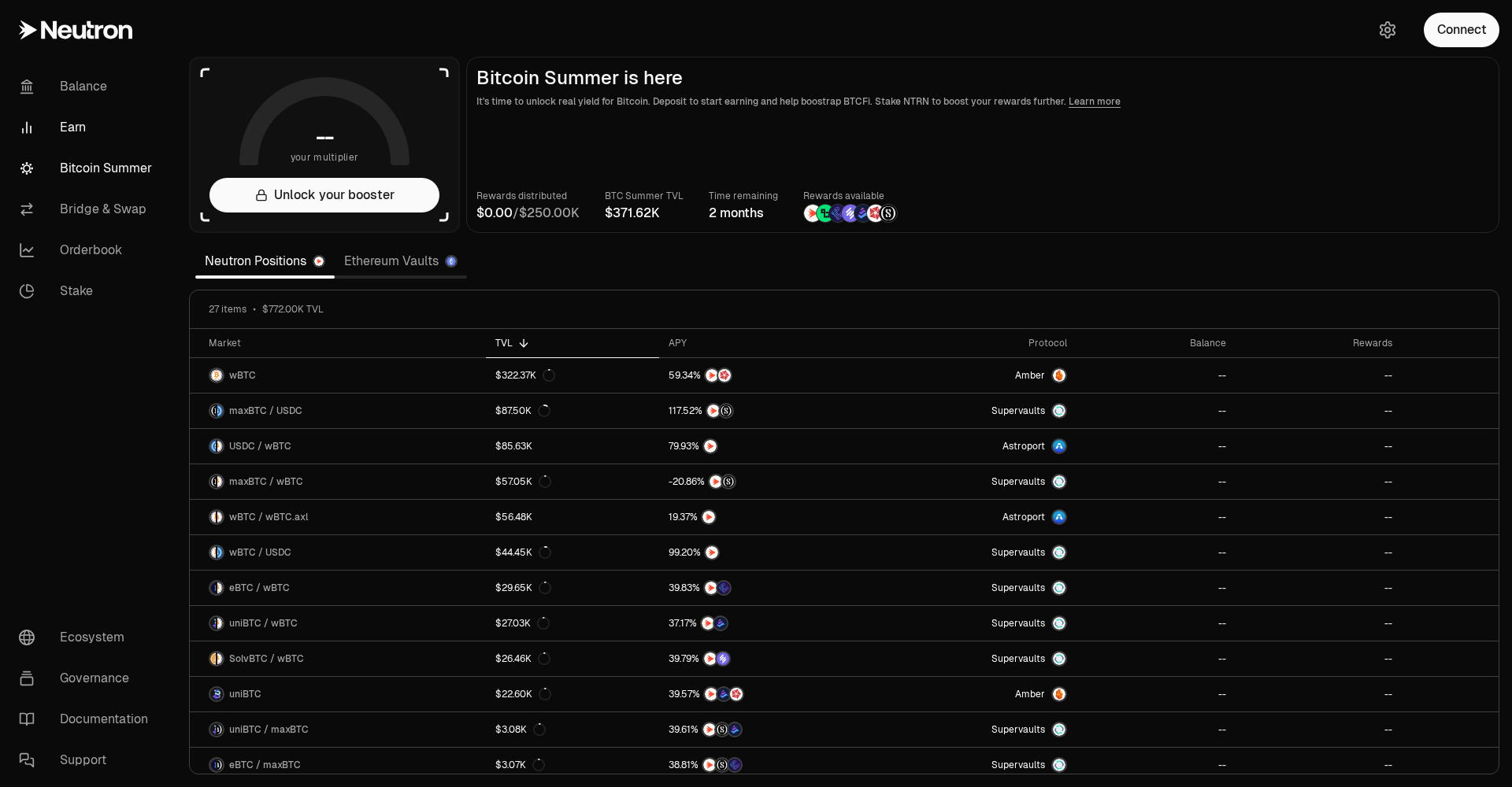
click at [116, 120] on link "Earn" at bounding box center [88, 128] width 163 height 41
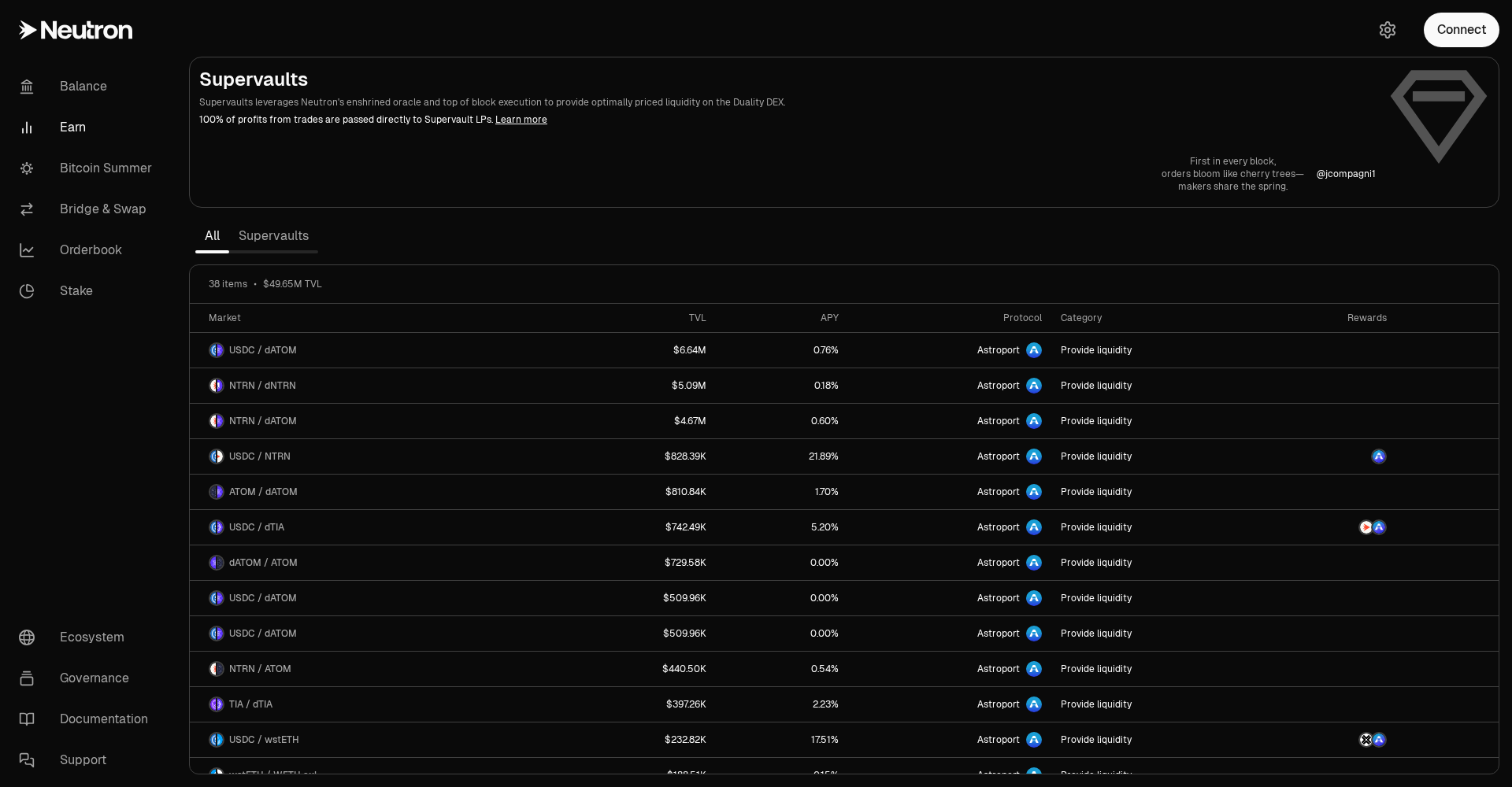
click at [285, 244] on link "Supervaults" at bounding box center [273, 236] width 89 height 32
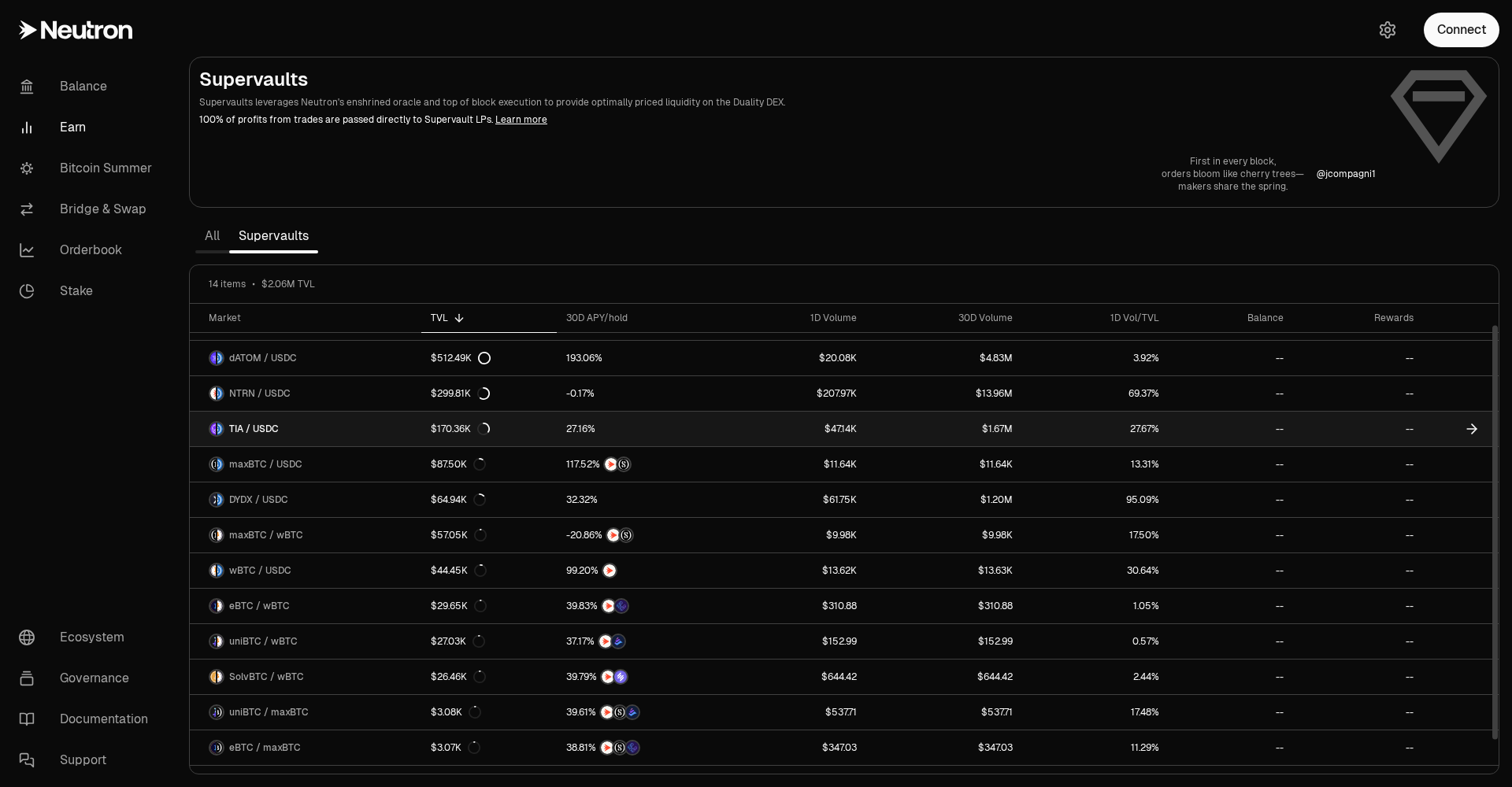
scroll to position [24, 0]
